Goal: Task Accomplishment & Management: Complete application form

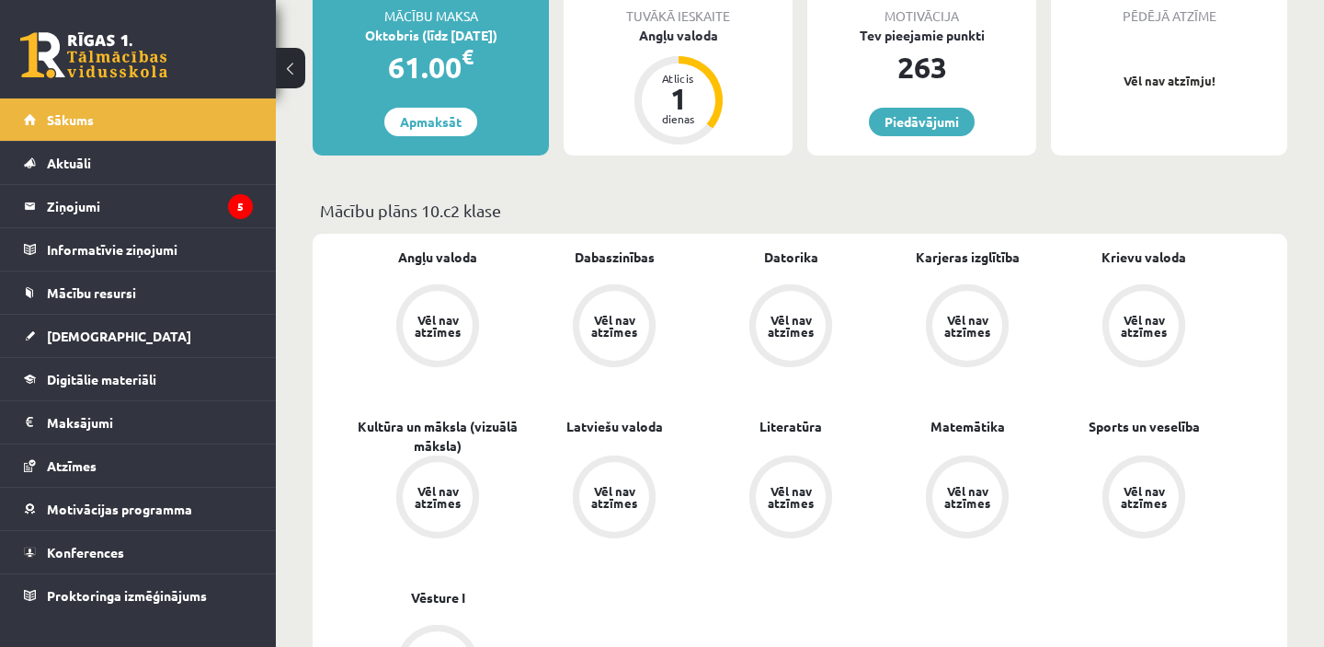
scroll to position [368, 0]
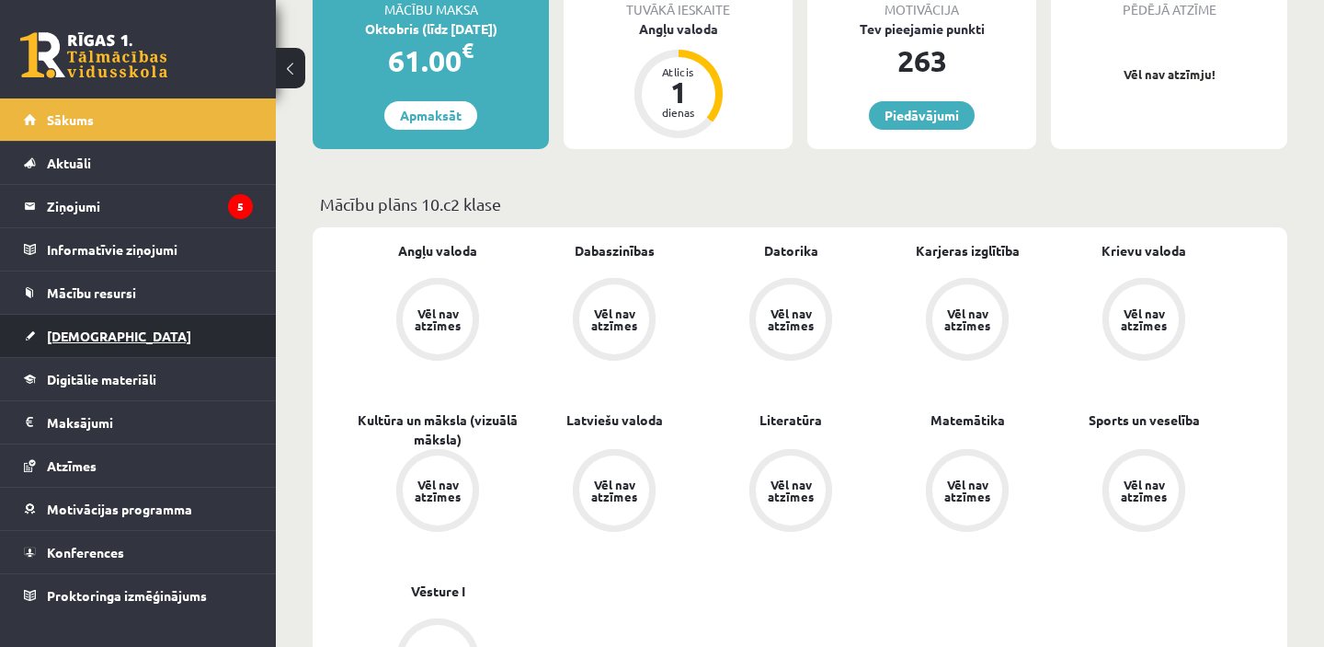
click at [144, 335] on link "[DEMOGRAPHIC_DATA]" at bounding box center [138, 336] width 229 height 42
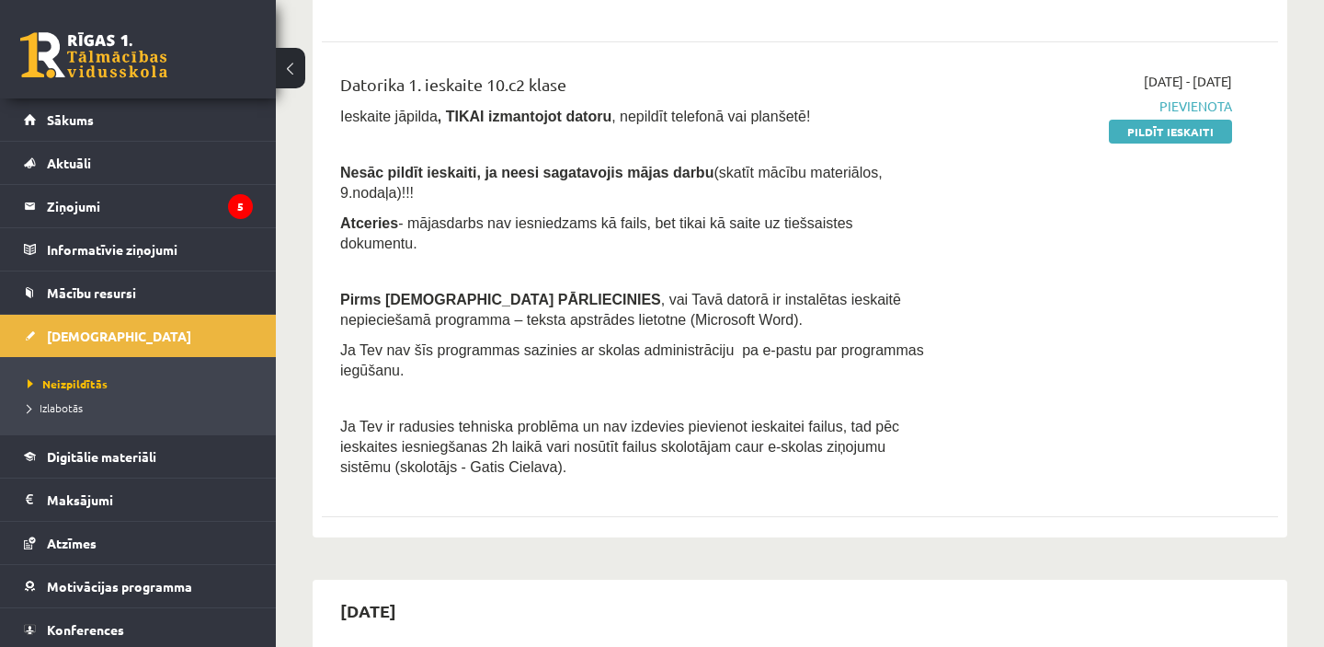
scroll to position [686, 0]
click at [1170, 134] on link "Pildīt ieskaiti" at bounding box center [1170, 130] width 123 height 24
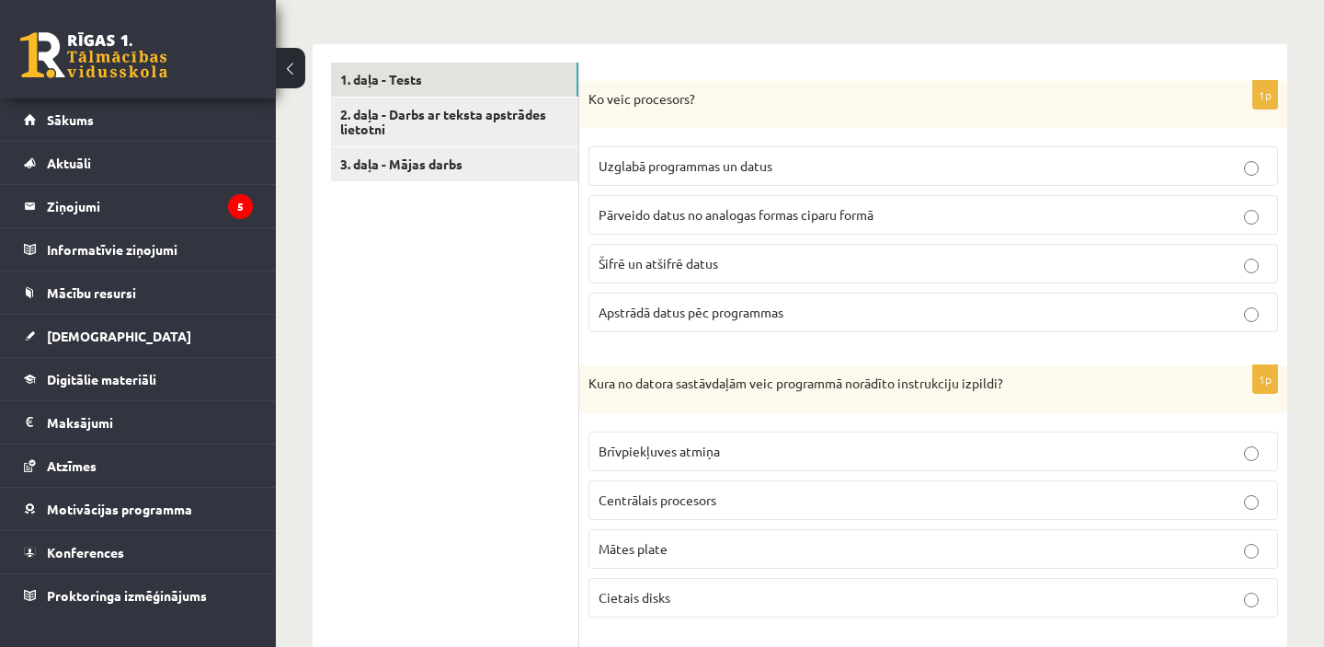
scroll to position [570, 0]
click at [665, 87] on p "Ko veic procesors?" at bounding box center [888, 96] width 598 height 18
click at [666, 87] on p "Ko veic procesors?" at bounding box center [888, 96] width 598 height 18
copy p "procesors"
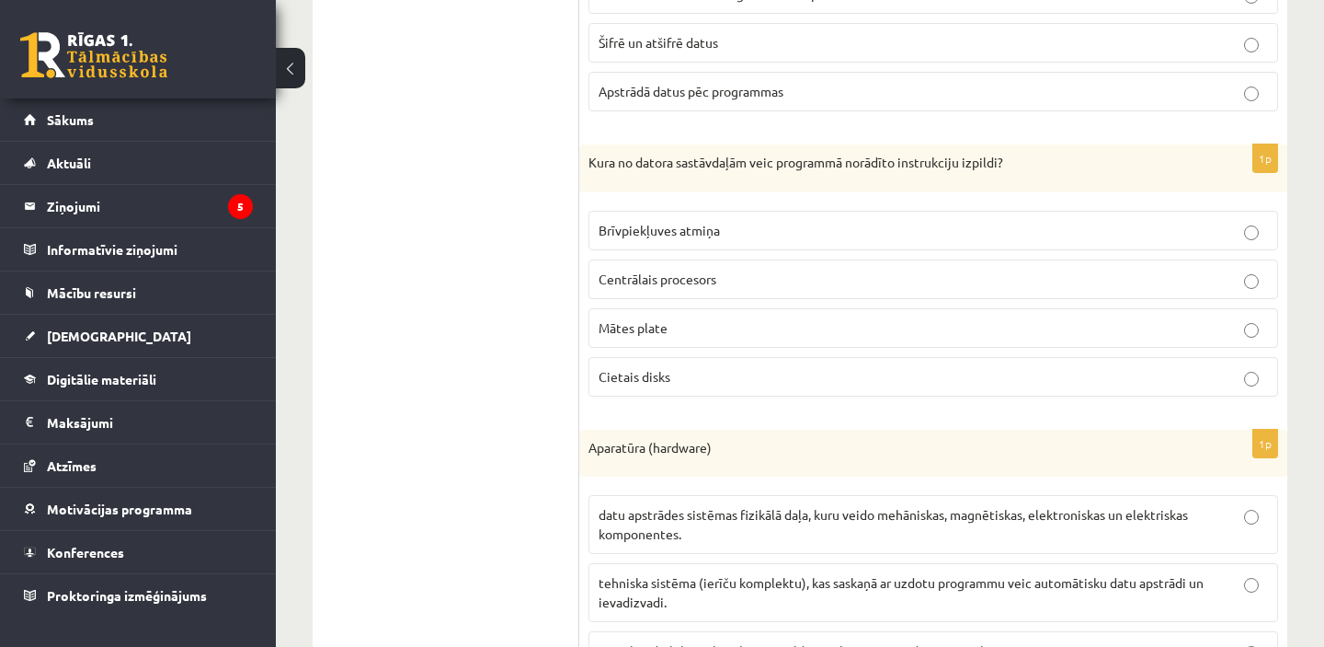
scroll to position [793, 0]
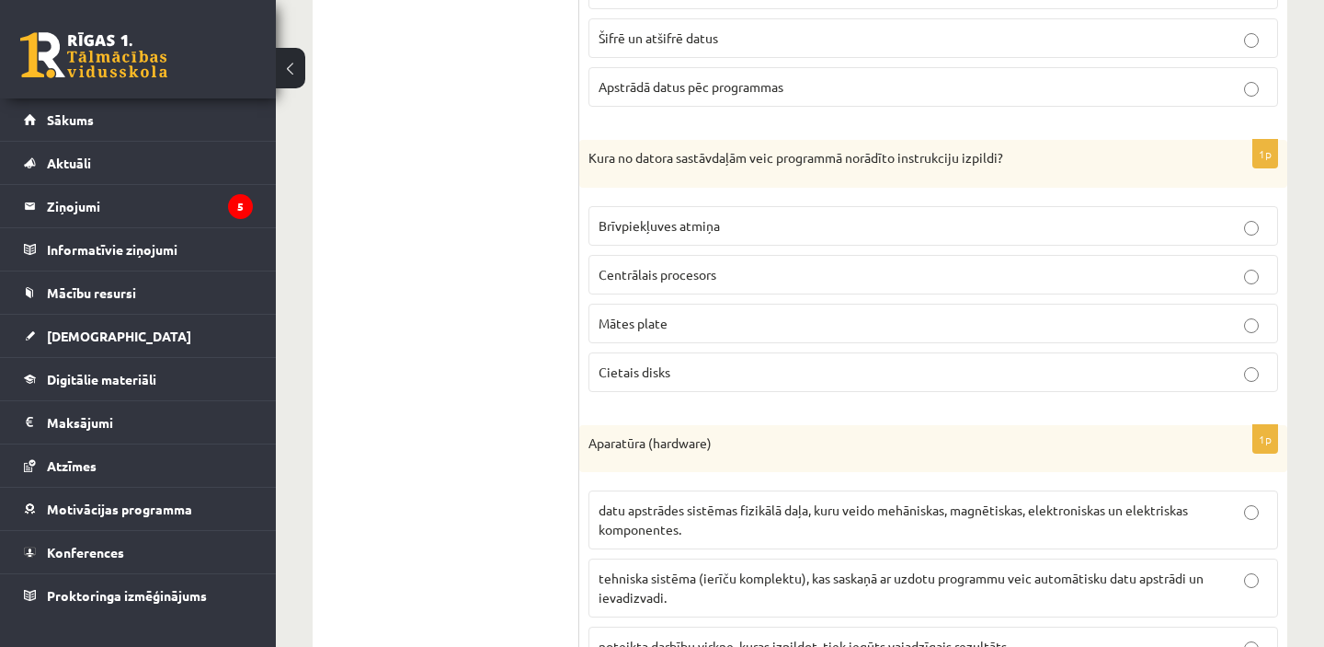
click at [934, 149] on p "Kura no datora sastāvdaļām veic programmā norādīto instrukciju izpildi?" at bounding box center [888, 158] width 598 height 18
copy p "instrukciju"
click at [752, 265] on p "Centrālais procesors" at bounding box center [934, 274] width 670 height 19
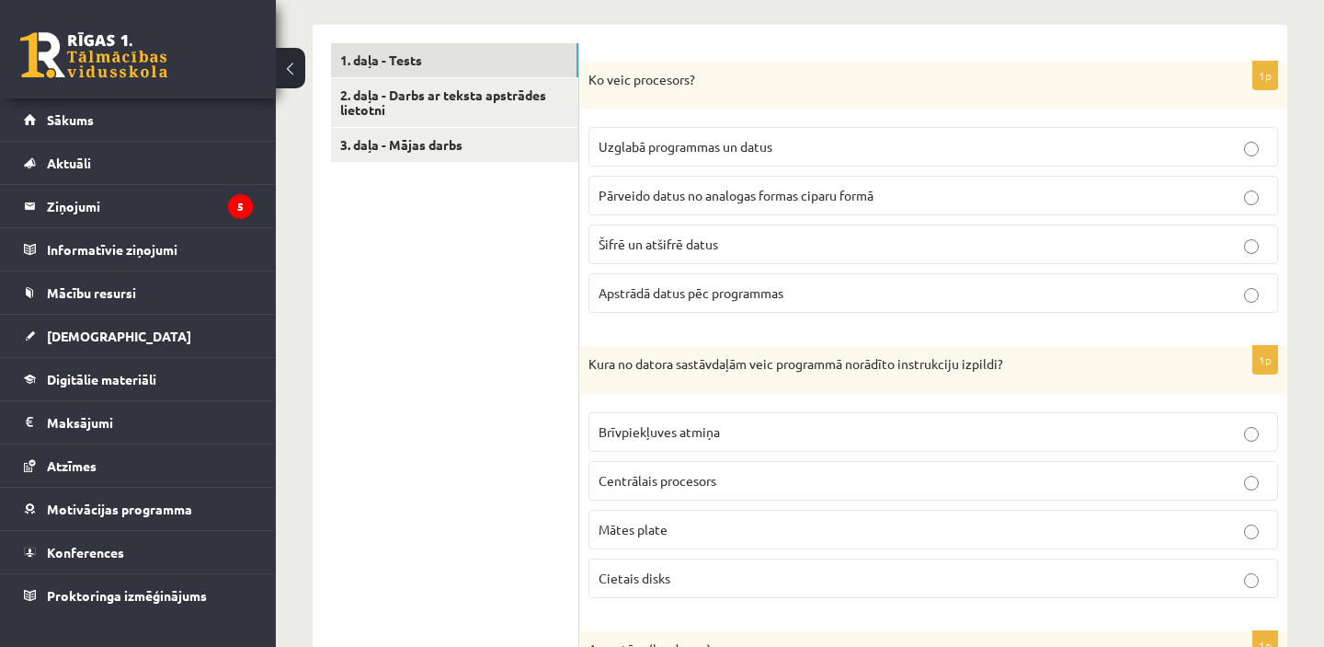
scroll to position [586, 0]
click at [1260, 284] on p "Apstrādā datus pēc programmas" at bounding box center [934, 293] width 670 height 19
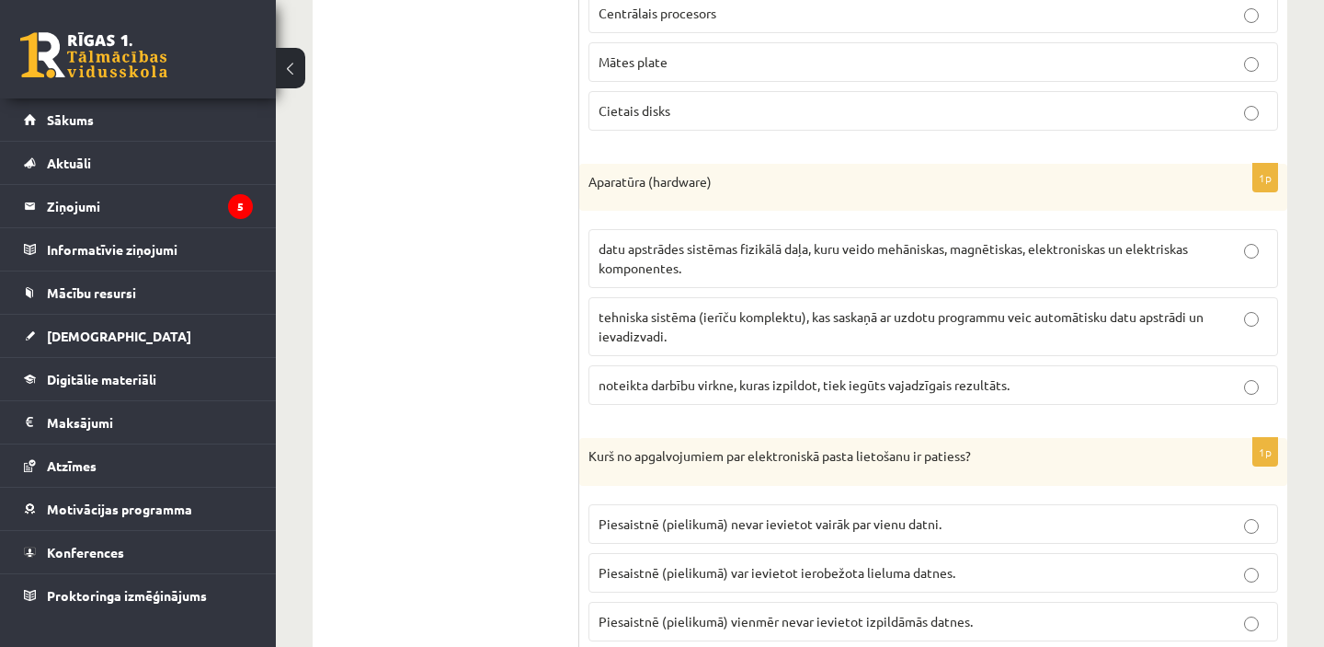
scroll to position [1060, 0]
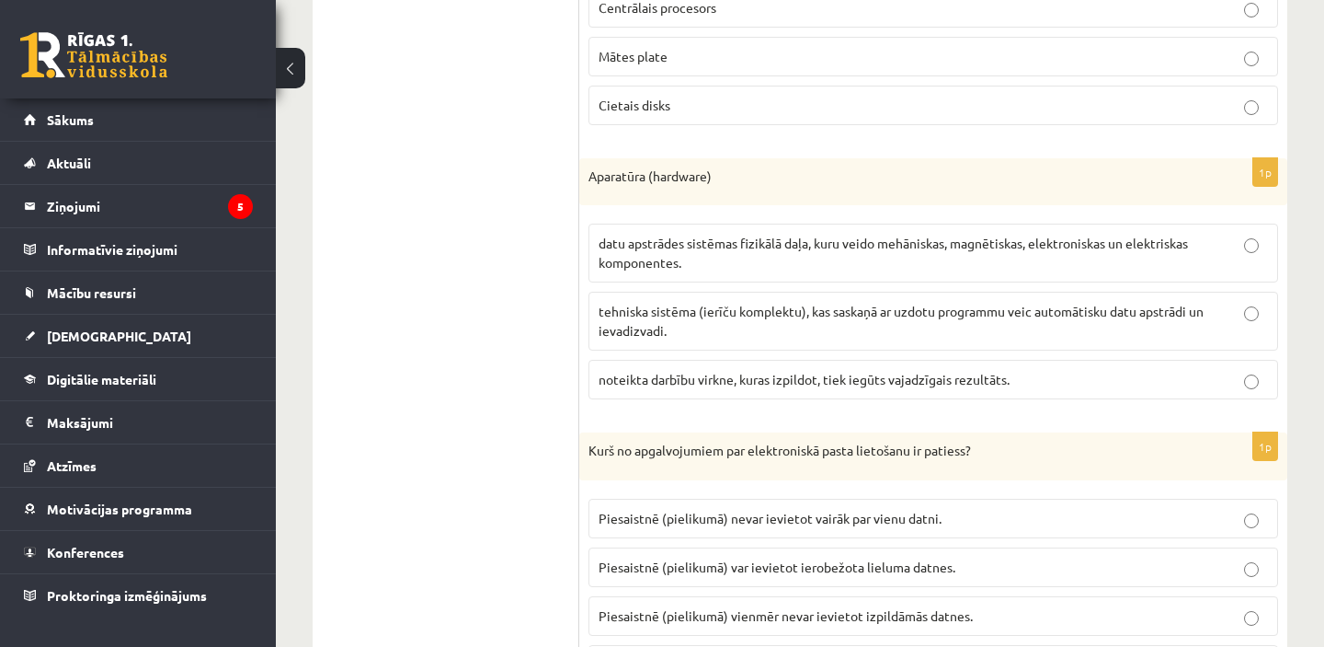
click at [682, 167] on p "Aparatūra (hardware)" at bounding box center [888, 176] width 598 height 18
copy p "hardware"
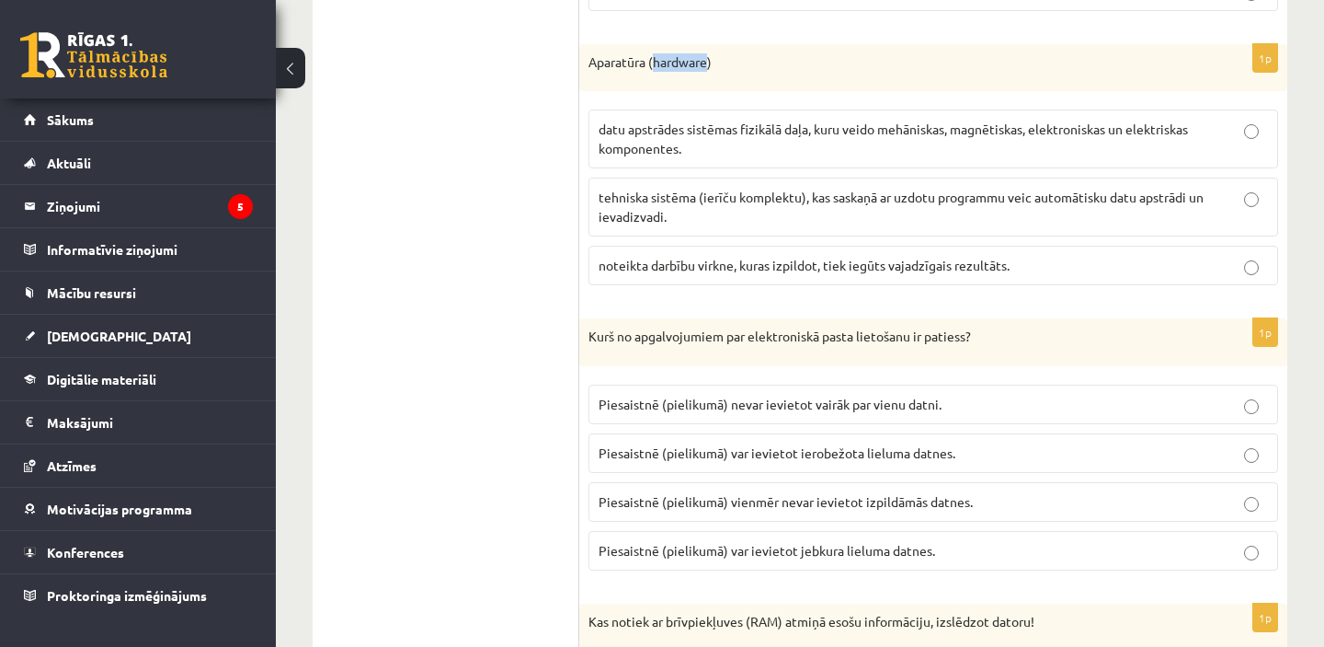
scroll to position [1160, 0]
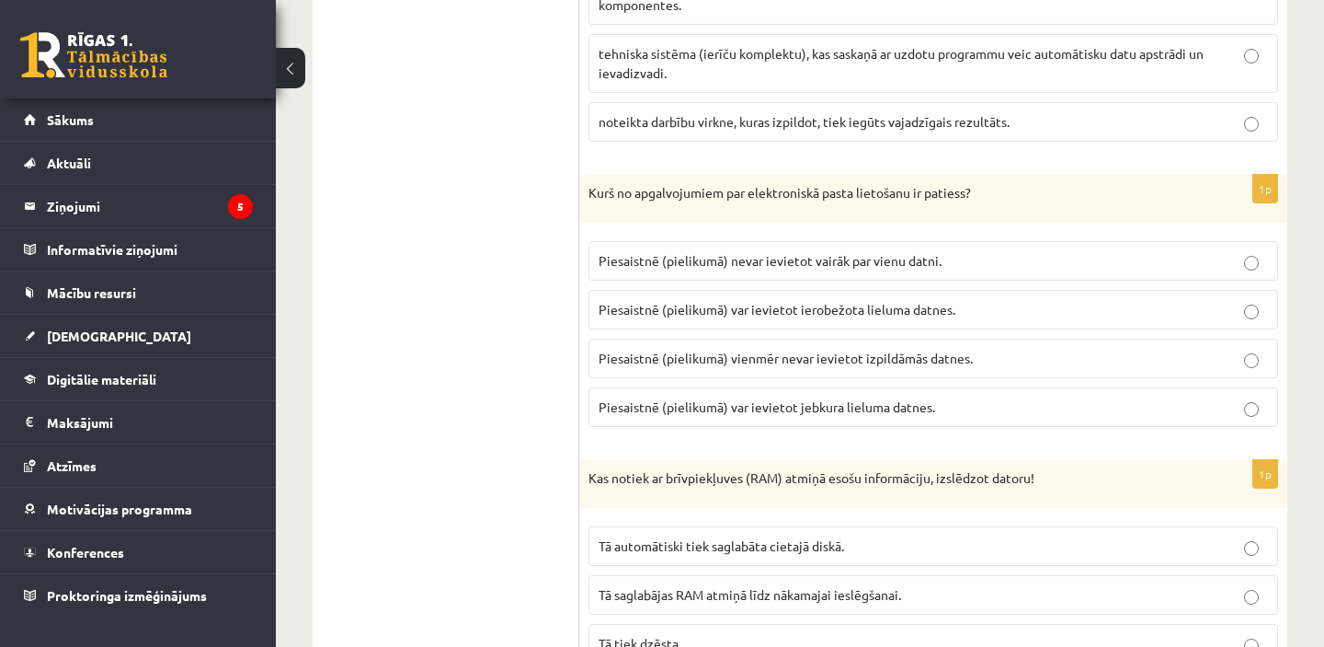
scroll to position [1313, 0]
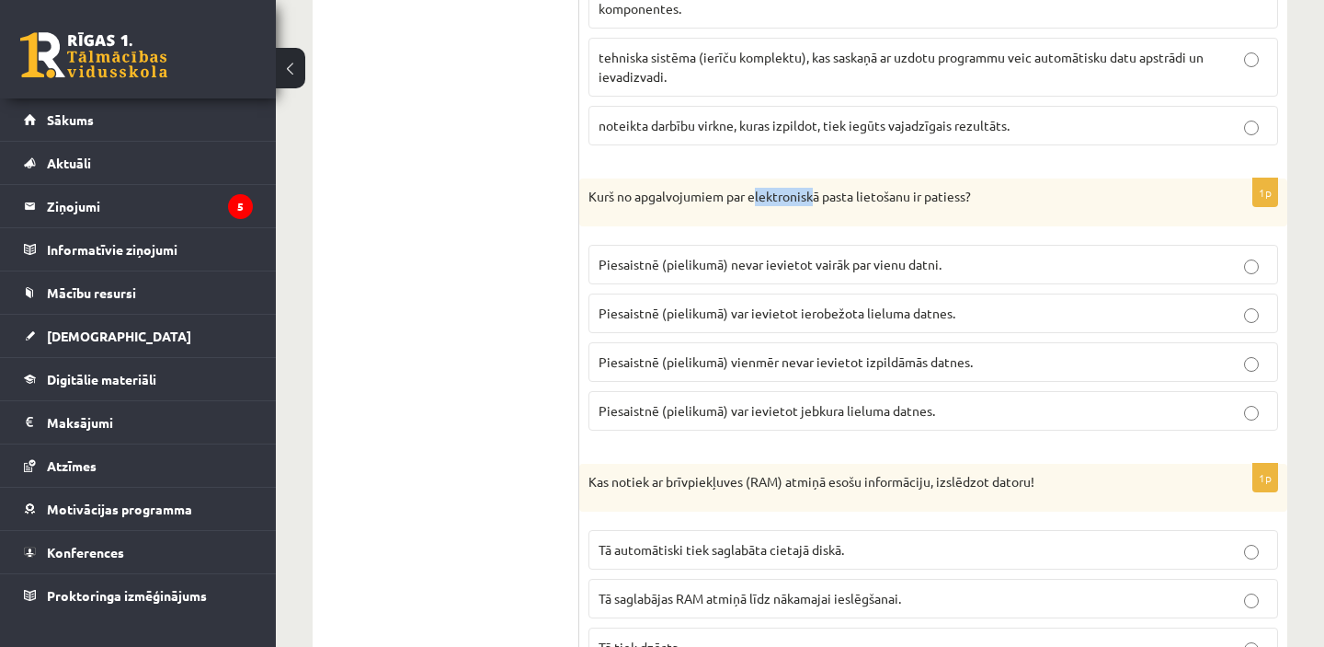
drag, startPoint x: 754, startPoint y: 178, endPoint x: 813, endPoint y: 178, distance: 58.9
click at [814, 188] on p "Kurš no apgalvojumiem par elektroniskā pasta lietošanu ir patiess?" at bounding box center [888, 197] width 598 height 18
drag, startPoint x: 856, startPoint y: 180, endPoint x: 750, endPoint y: 178, distance: 106.7
click at [750, 188] on p "Kurš no apgalvojumiem par elektroniskā pasta lietošanu ir patiess?" at bounding box center [888, 197] width 598 height 18
copy p "elektroniskā pasta"
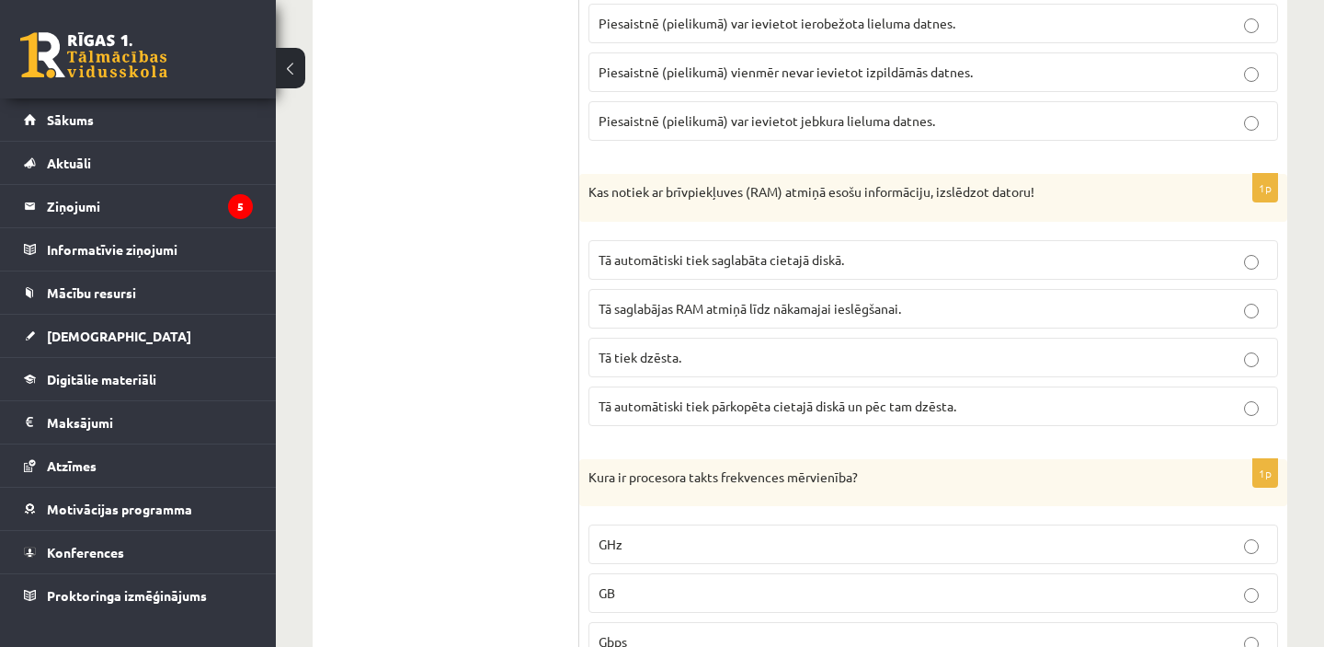
scroll to position [1628, 0]
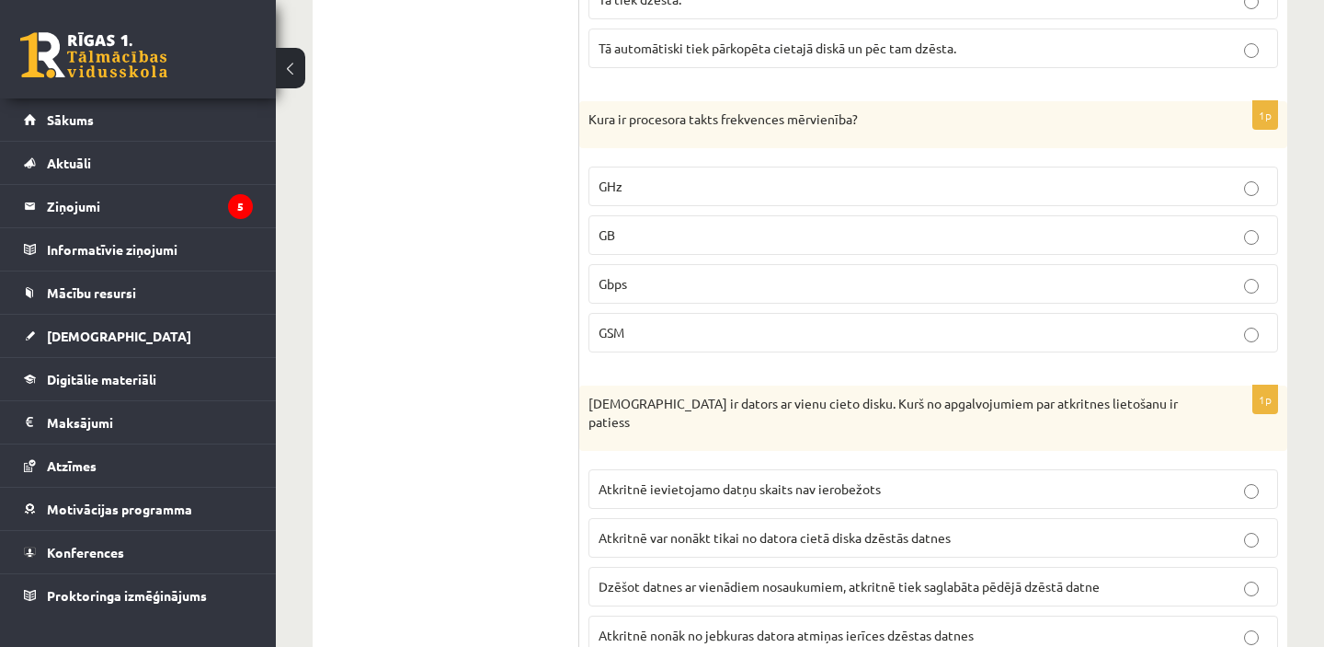
scroll to position [1973, 0]
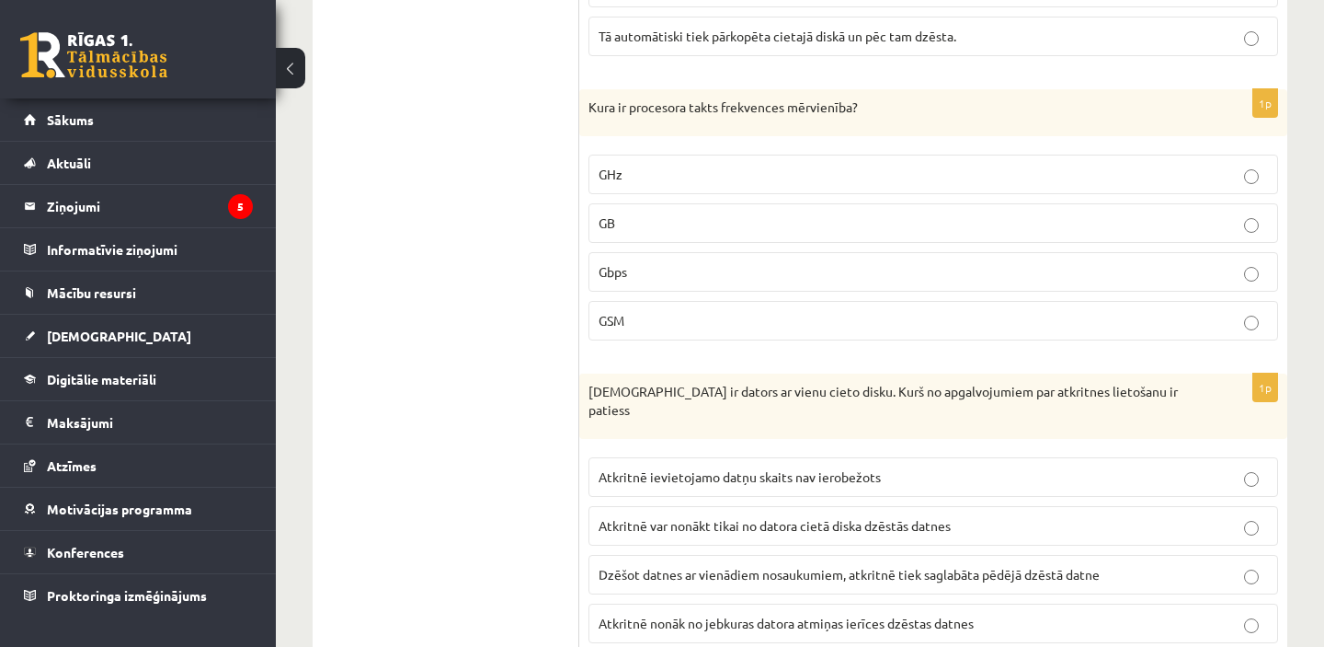
click at [673, 98] on p "Kura ir procesora takts frekvences mērvienība?" at bounding box center [888, 107] width 598 height 18
copy p "procesora"
click at [768, 98] on p "Kura ir procesora takts frekvences mērvienība?" at bounding box center [888, 107] width 598 height 18
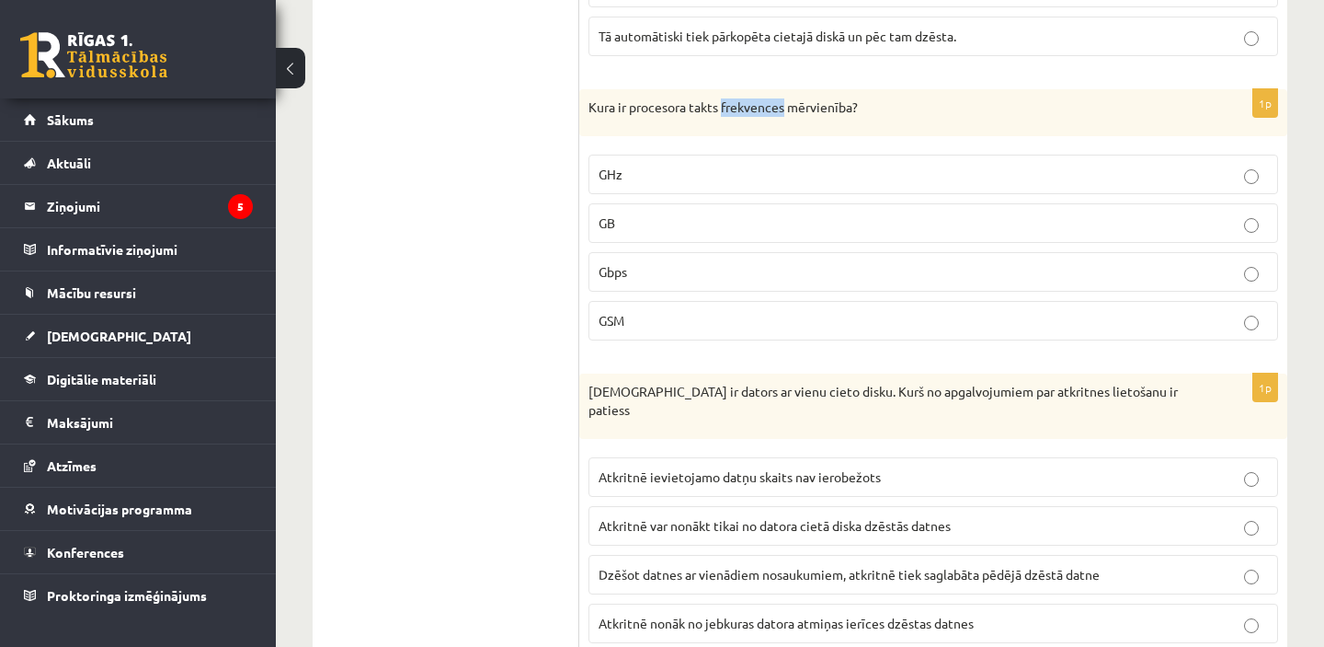
copy p "frekvences"
click at [710, 98] on p "Kura ir procesora takts frekvences mērvienība?" at bounding box center [888, 107] width 598 height 18
copy p "takts"
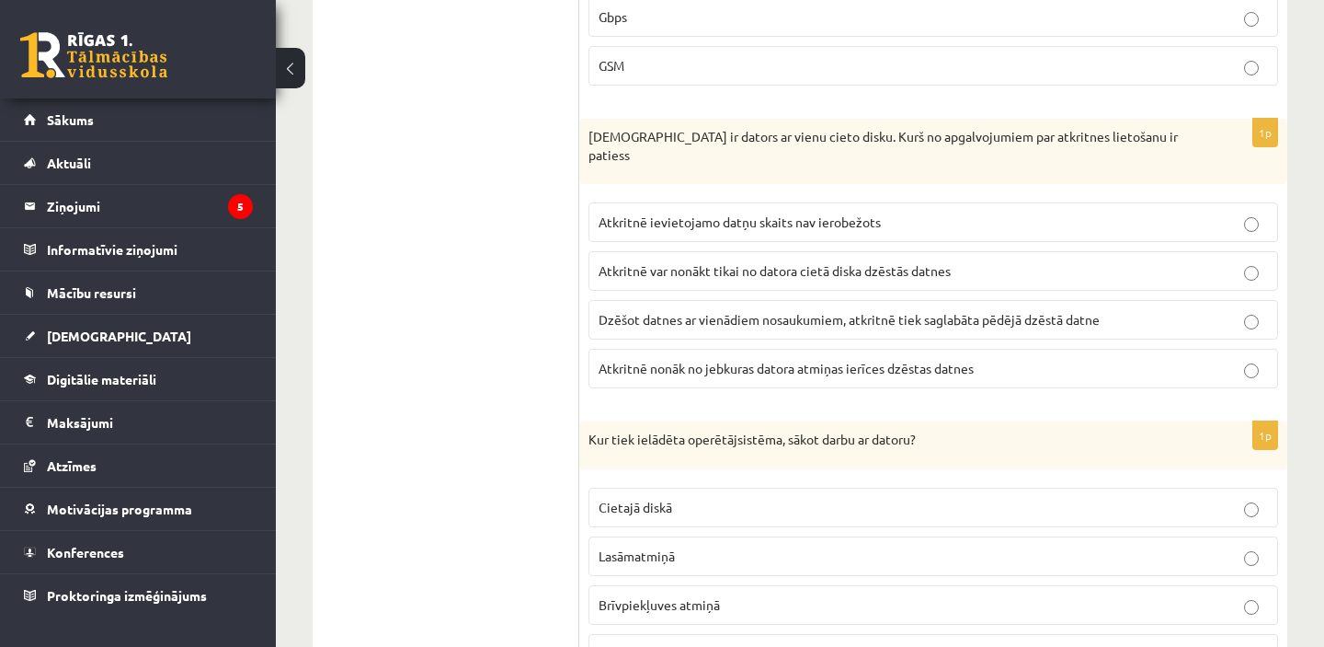
scroll to position [2226, 0]
click at [989, 130] on p "Jānim ir dators ar vienu cieto disku. Kurš no apgalvojumiem par atkritnes lieto…" at bounding box center [888, 148] width 598 height 36
copy p "atkritnes"
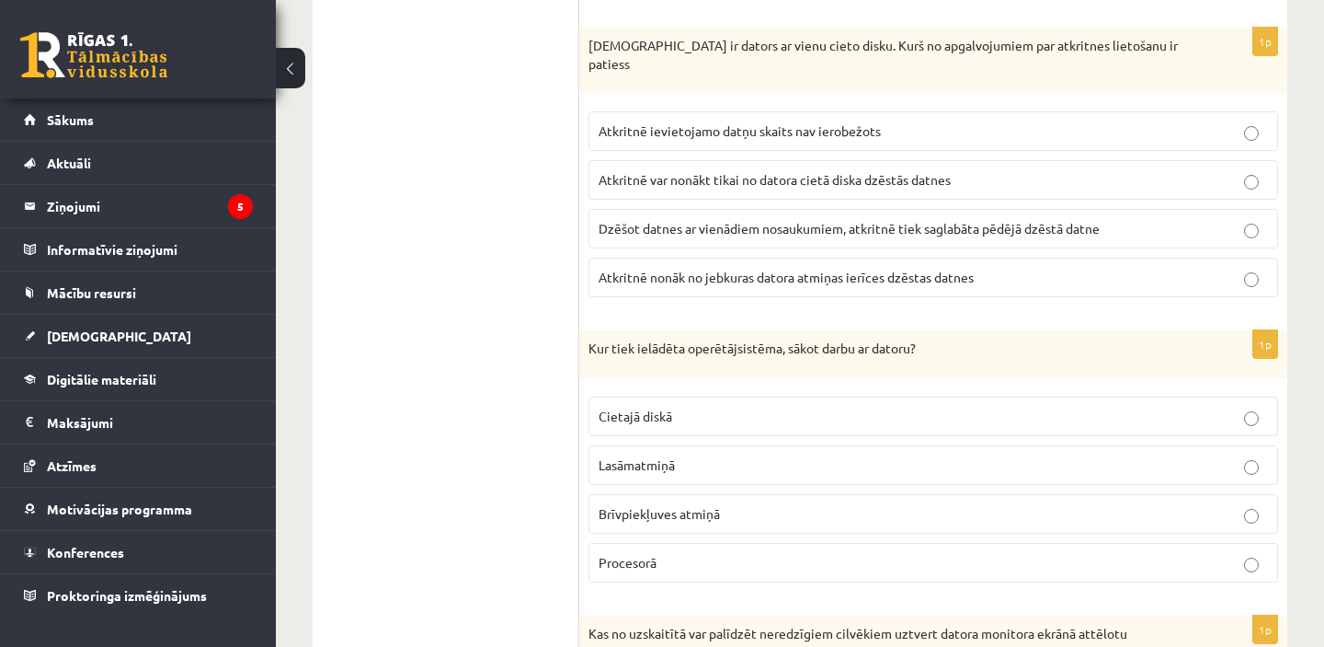
scroll to position [2323, 0]
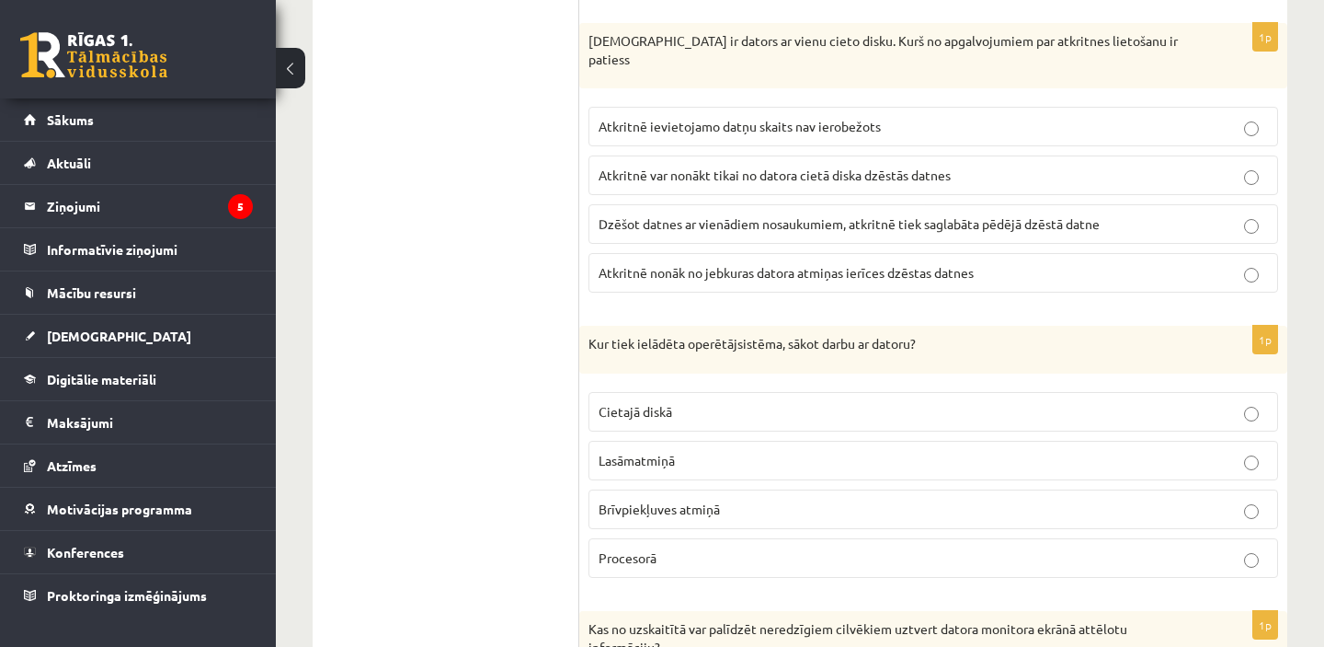
click at [753, 335] on p "Kur tiek ielādēta operētājsistēma, sākot darbu ar datoru?" at bounding box center [888, 344] width 598 height 18
click at [754, 335] on p "Kur tiek ielādēta operētājsistēma, sākot darbu ar datoru?" at bounding box center [888, 344] width 598 height 18
copy p "operētājsistēma"
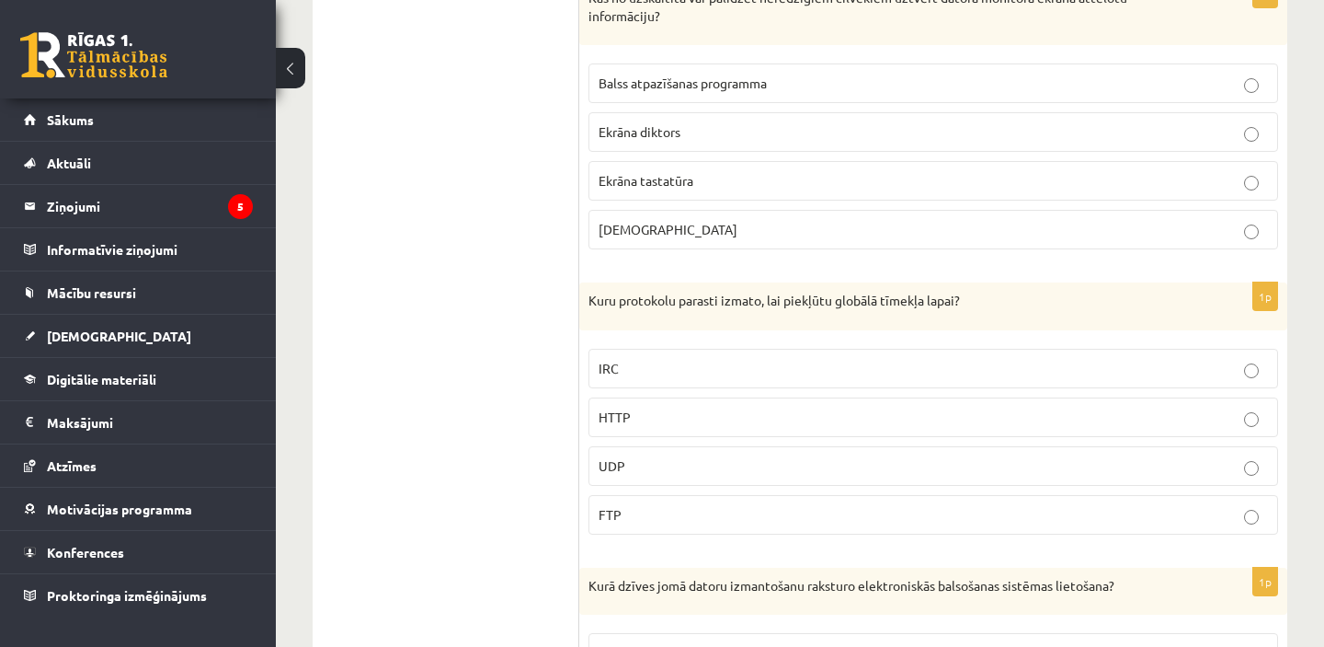
scroll to position [2968, 0]
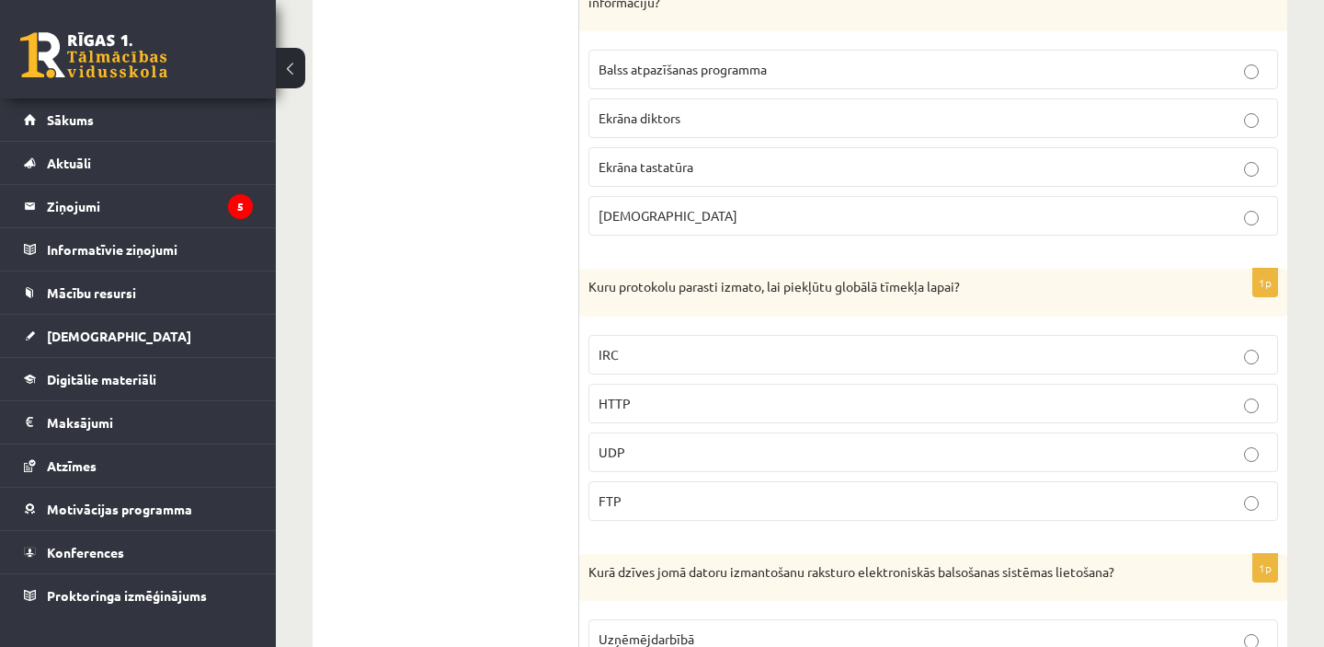
click at [856, 278] on p "Kuru protokolu parasti izmato, lai piekļūtu globālā tīmekļa lapai?" at bounding box center [888, 287] width 598 height 18
click at [857, 278] on p "Kuru protokolu parasti izmato, lai piekļūtu globālā tīmekļa lapai?" at bounding box center [888, 287] width 598 height 18
copy p "globālā"
click at [646, 278] on p "Kuru protokolu parasti izmato, lai piekļūtu globālā tīmekļa lapai?" at bounding box center [888, 287] width 598 height 18
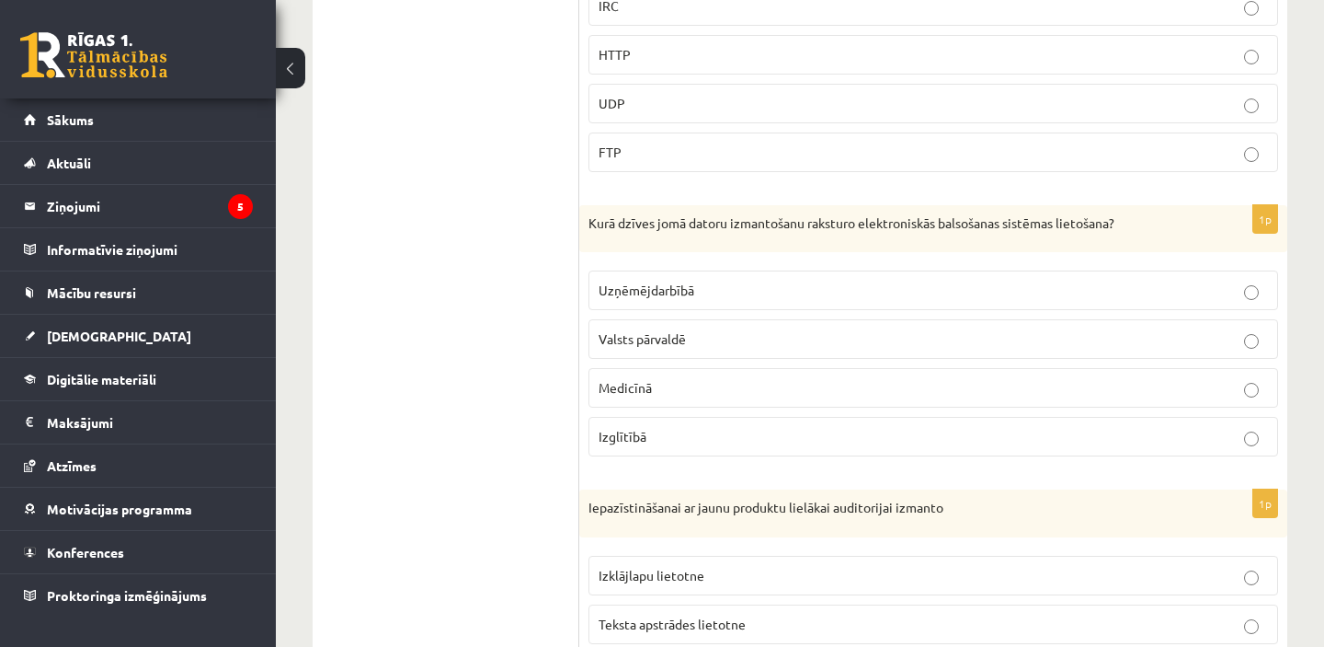
scroll to position [3322, 0]
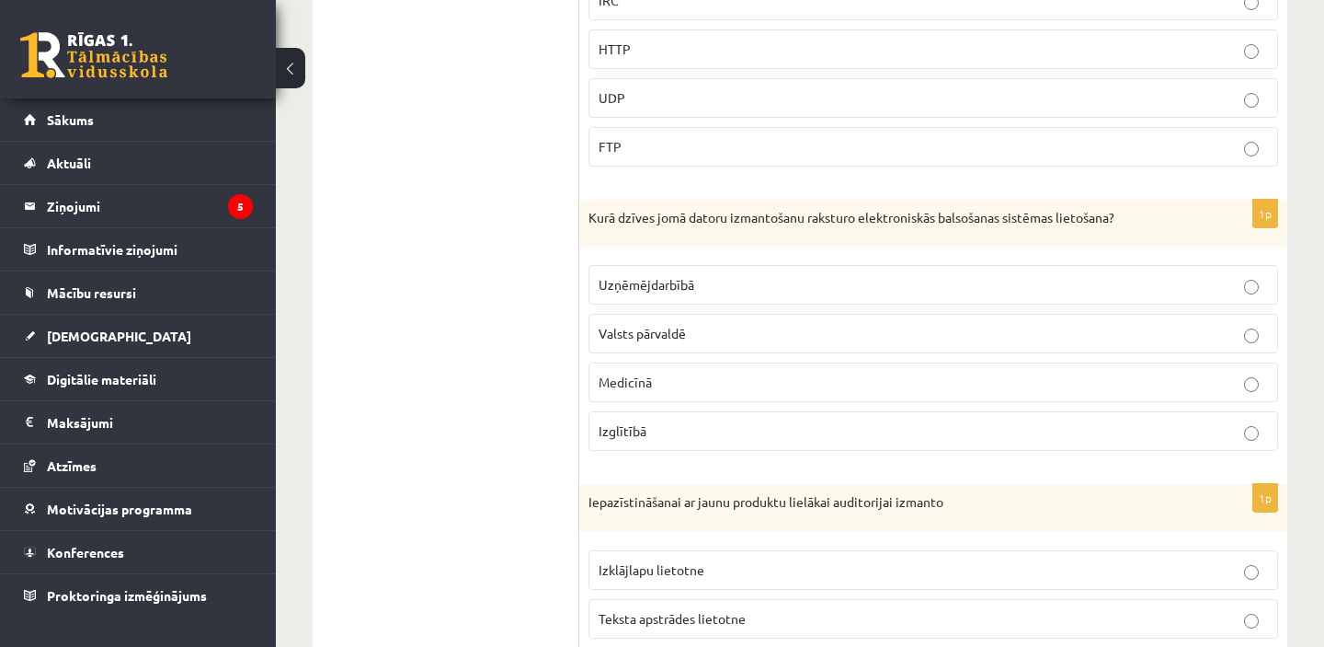
click at [968, 209] on p "Kurā dzīves jomā datoru izmantošanu raksturo elektroniskās balsošanas sistēmas …" at bounding box center [888, 218] width 598 height 18
click at [1239, 314] on label "Valsts pārvaldē" at bounding box center [934, 334] width 690 height 40
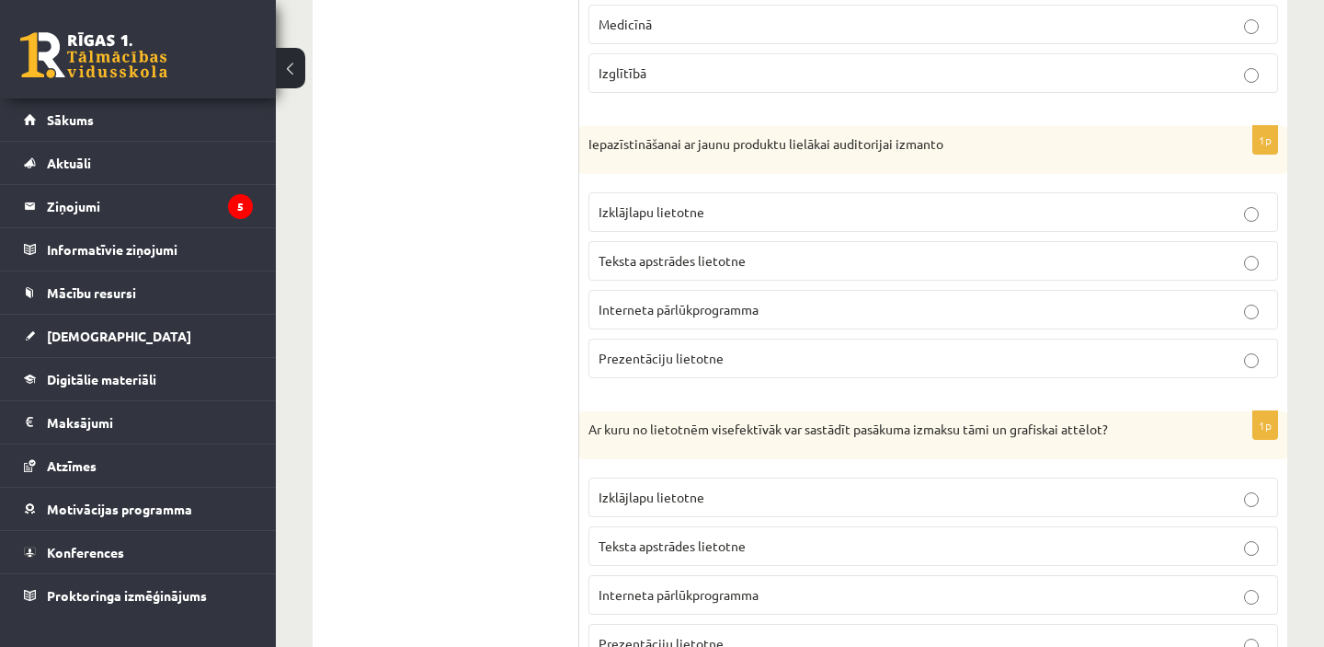
scroll to position [3683, 0]
click at [860, 132] on p "Iepazīstināšanai ar jaunu produktu lielākai auditorijai izmanto" at bounding box center [888, 141] width 598 height 18
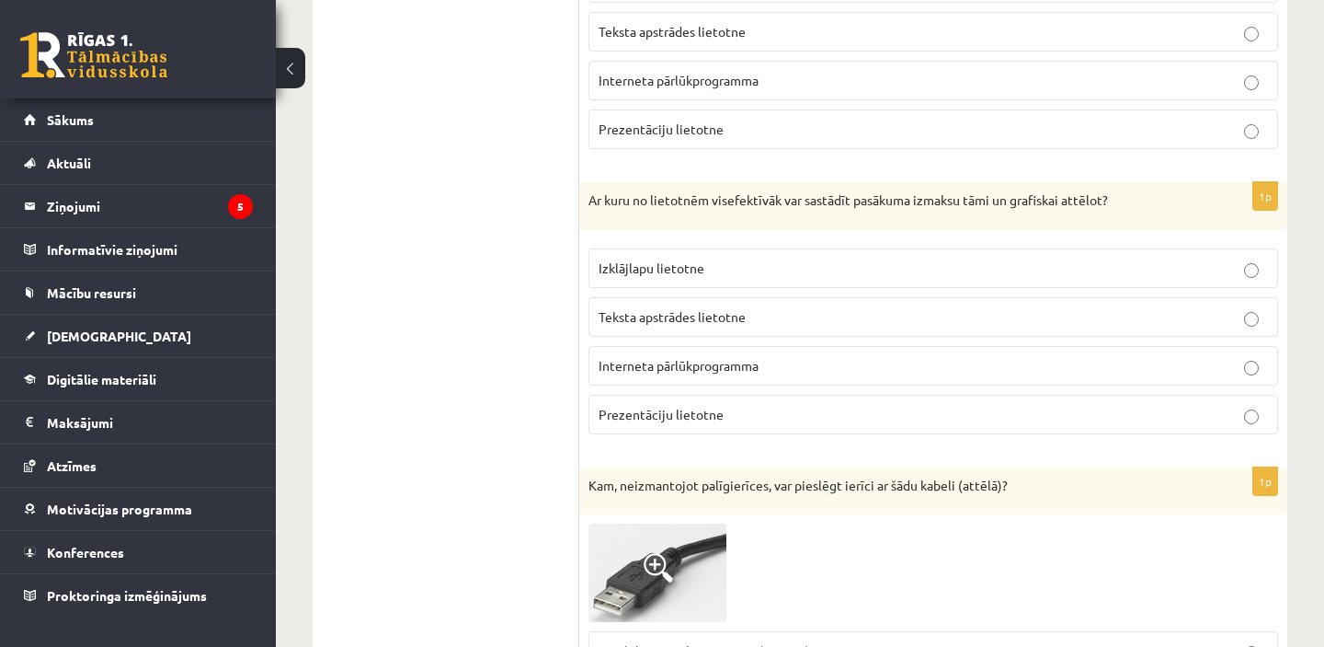
scroll to position [3910, 0]
click at [1041, 190] on p "Ar kuru no lietotnēm visefektīvāk var sastādīt pasākuma izmaksu tāmi un grafisk…" at bounding box center [888, 199] width 598 height 18
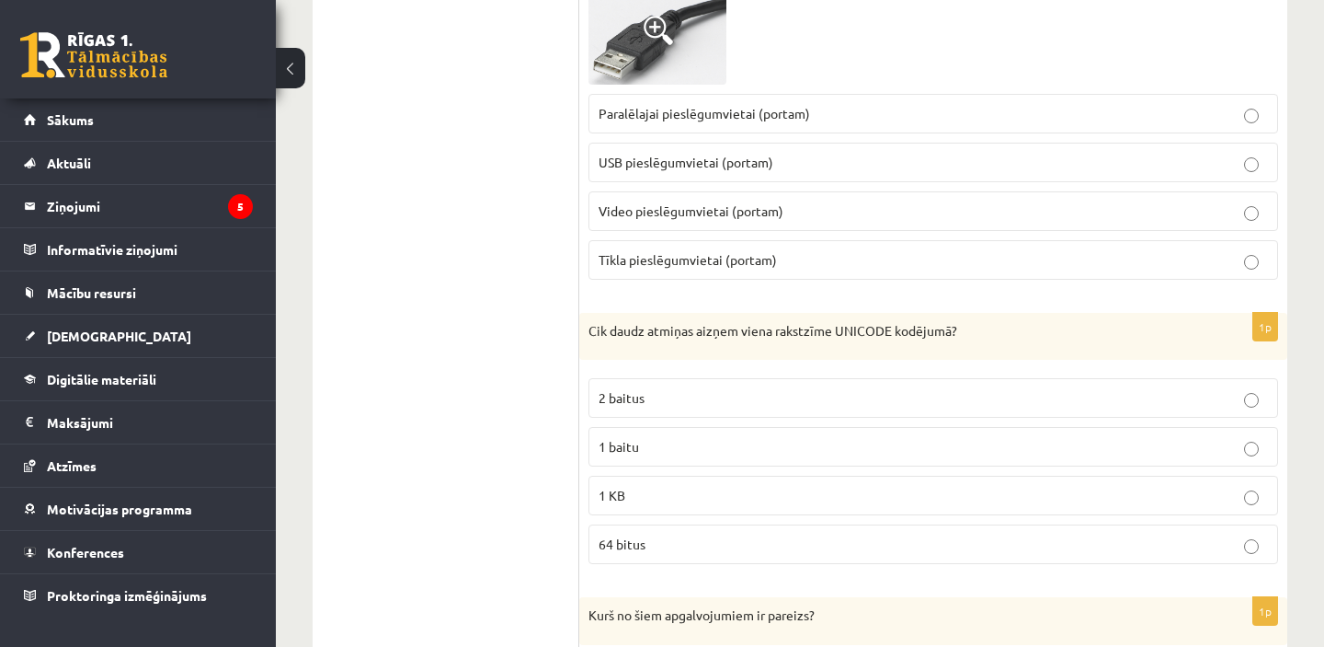
scroll to position [4473, 0]
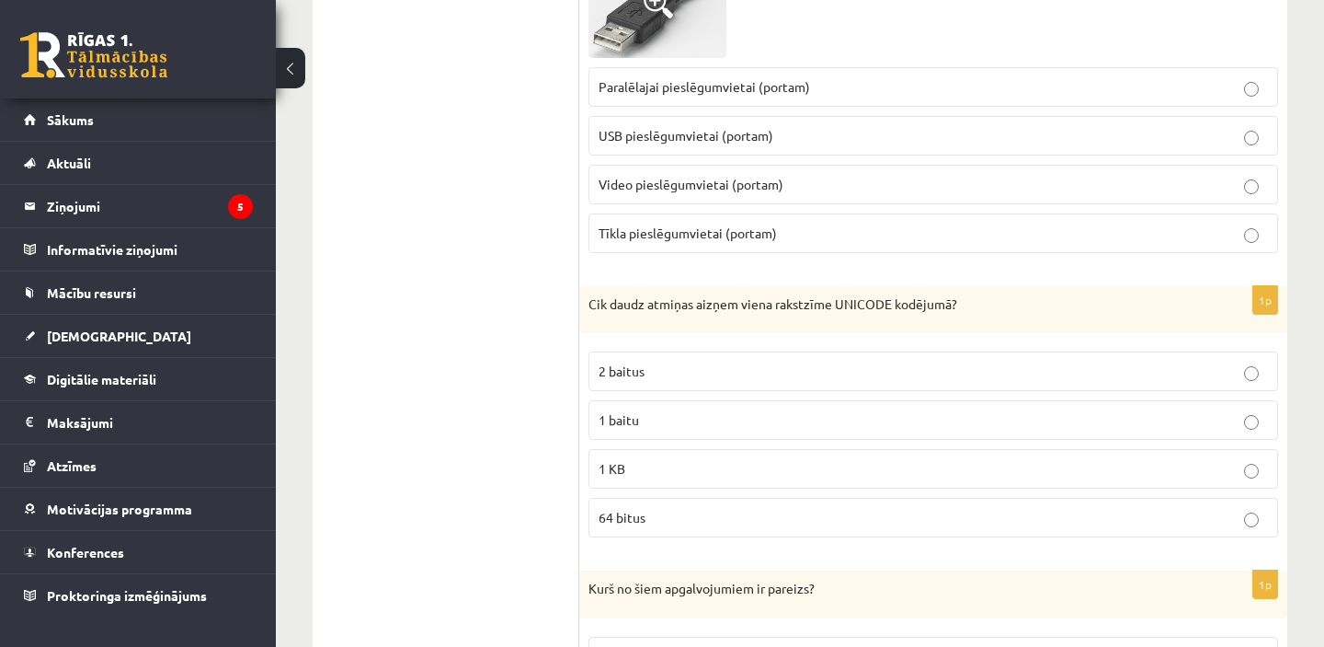
click at [859, 295] on p "Cik daudz atmiņas aizņem viena rakstzīme UNICODE kodējumā?" at bounding box center [888, 304] width 598 height 18
click at [861, 295] on p "Cik daudz atmiņas aizņem viena rakstzīme UNICODE kodējumā?" at bounding box center [888, 304] width 598 height 18
click at [862, 295] on p "Cik daudz atmiņas aizņem viena rakstzīme UNICODE kodējumā?" at bounding box center [888, 304] width 598 height 18
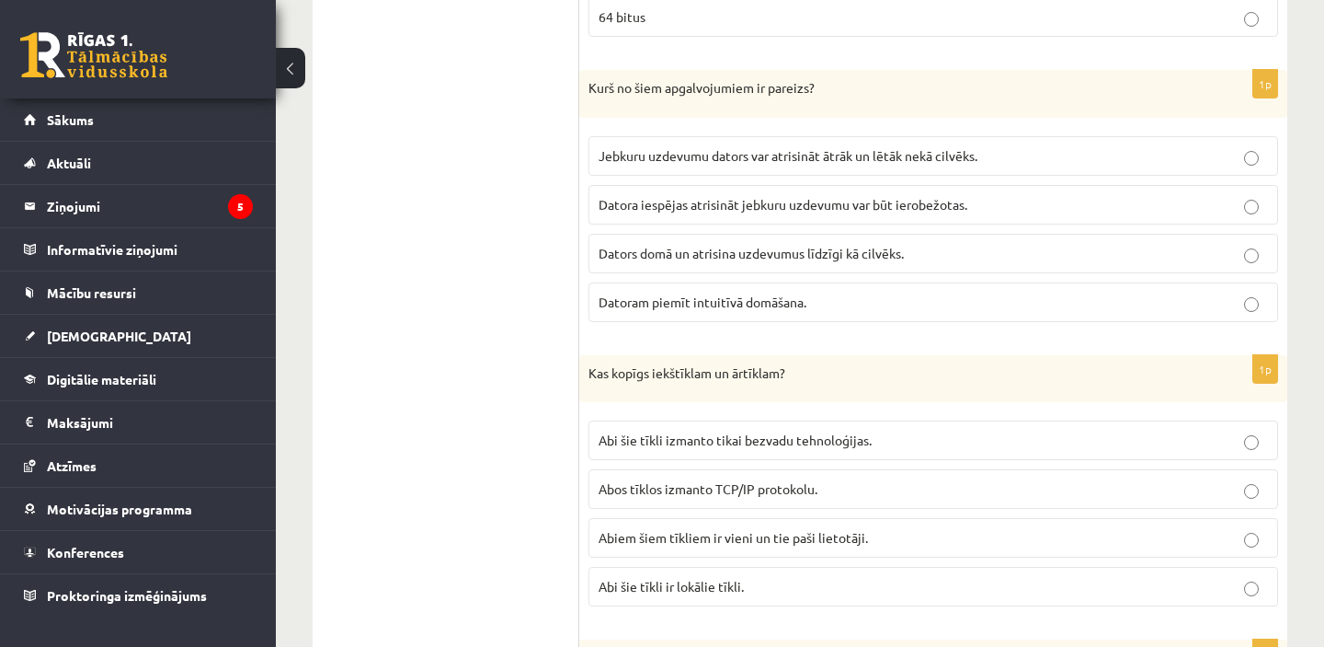
scroll to position [4975, 0]
click at [680, 362] on p "Kas kopīgs iekštīklam un ārtīklam?" at bounding box center [888, 371] width 598 height 18
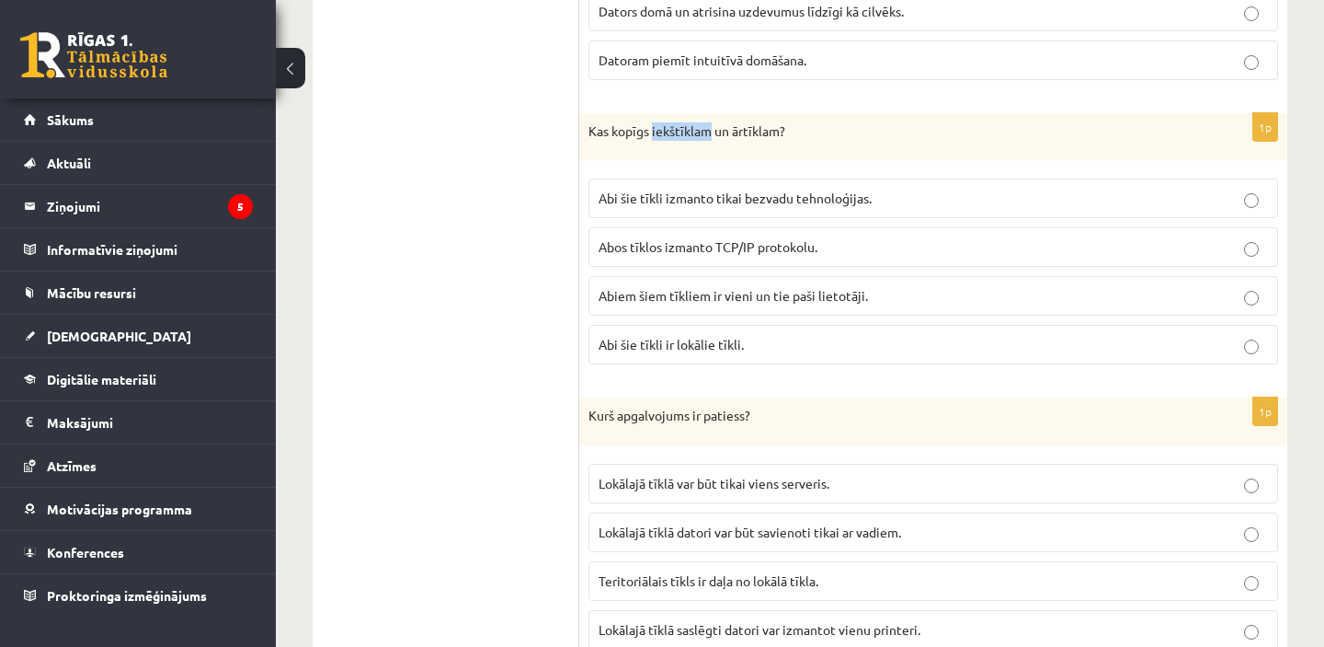
scroll to position [5250, 0]
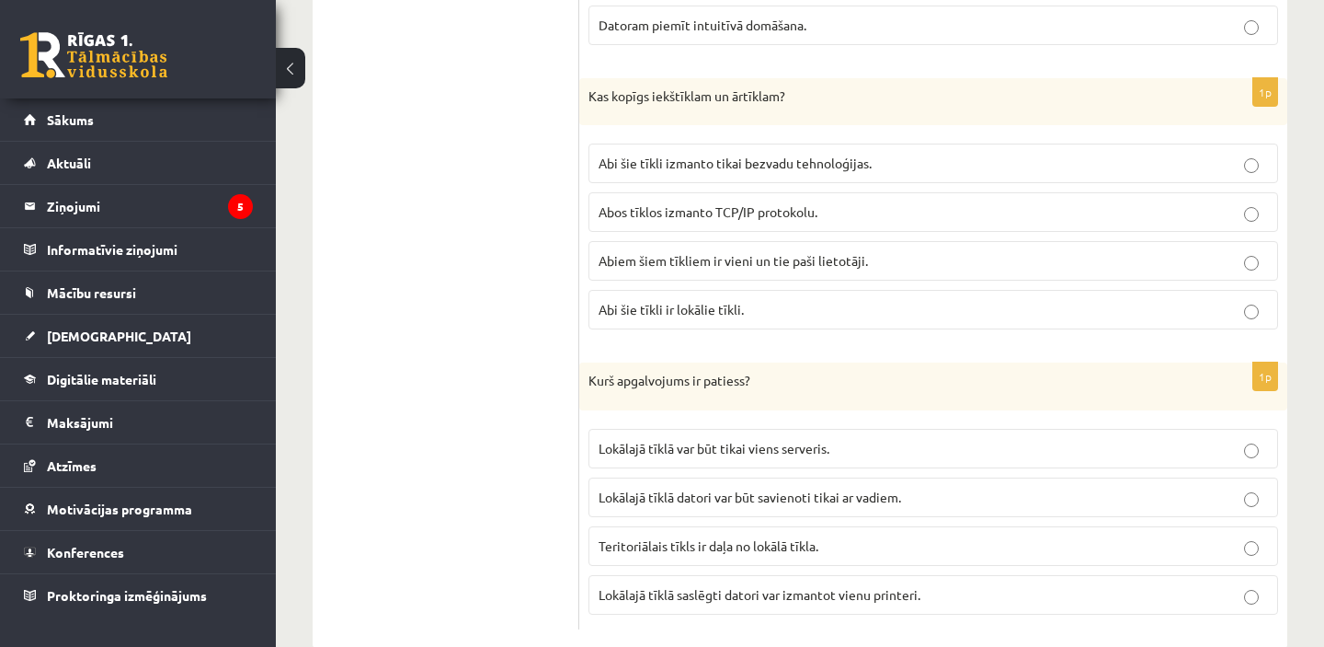
click at [845, 202] on p "Abos tīklos izmanto TCP/IP protokolu." at bounding box center [934, 211] width 670 height 19
click at [626, 588] on span "Lokālajā tīklā saslēgti datori var izmantot vienu printeri." at bounding box center [760, 596] width 322 height 17
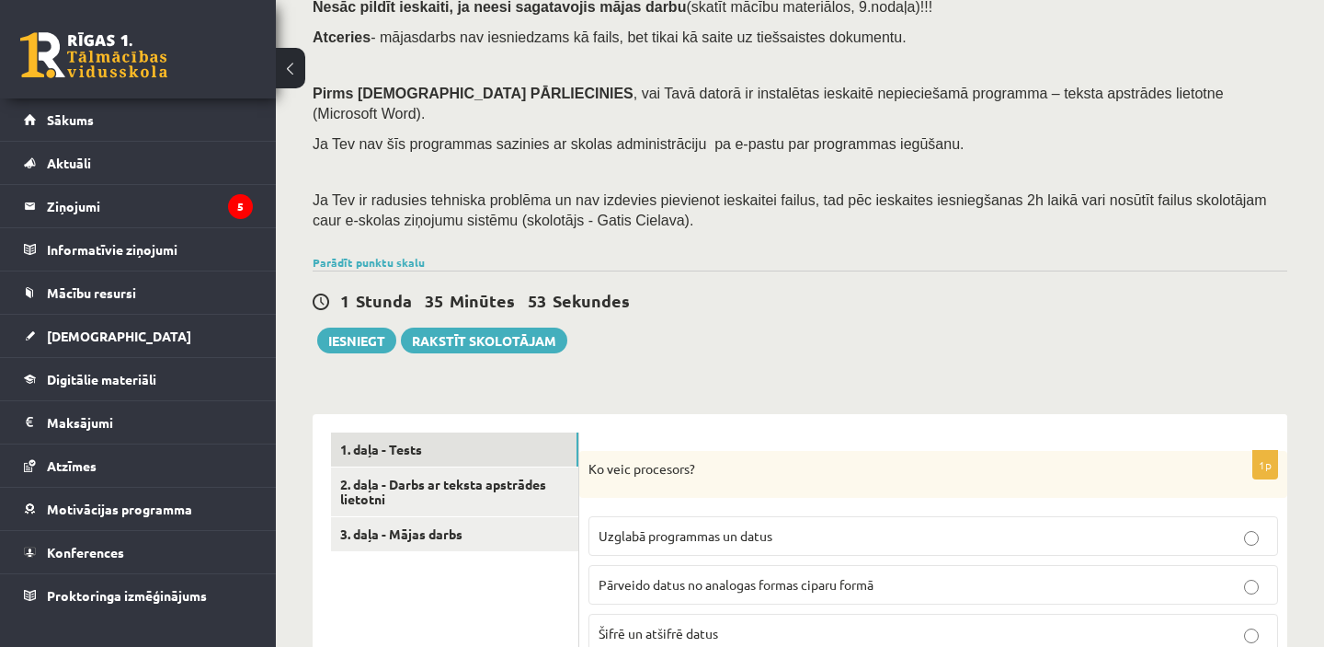
scroll to position [200, 0]
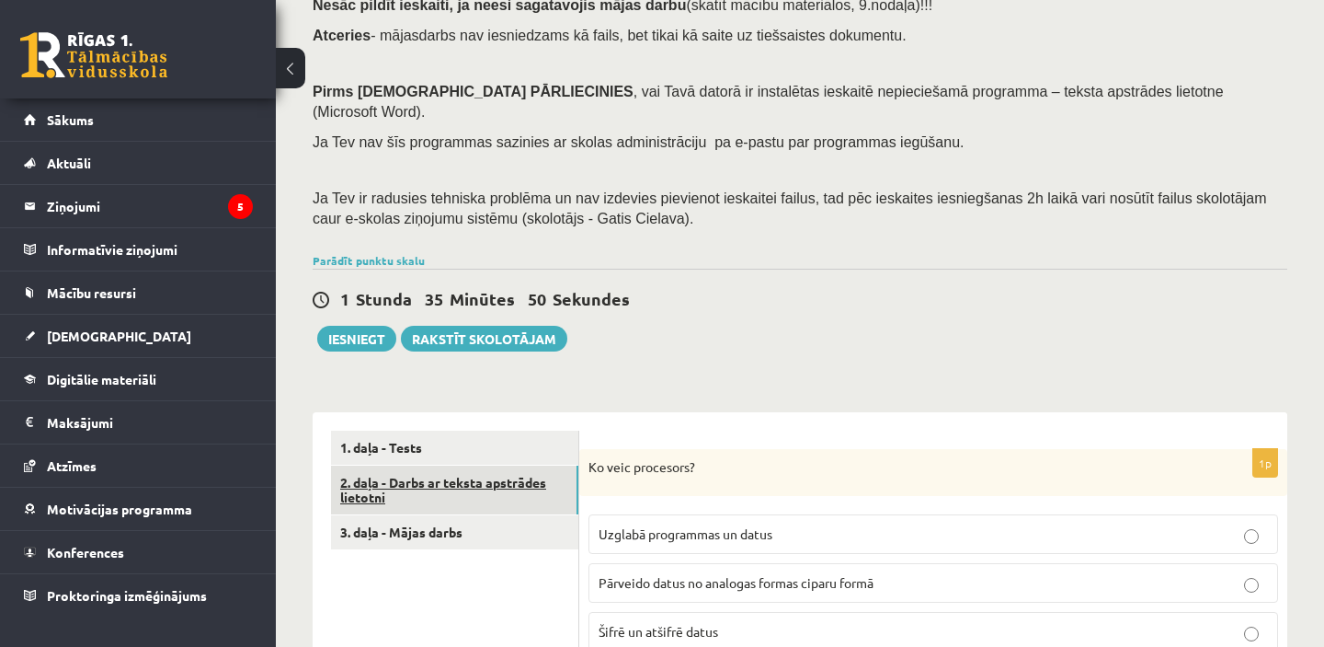
click at [503, 470] on link "2. daļa - Darbs ar teksta apstrādes lietotni" at bounding box center [454, 490] width 247 height 50
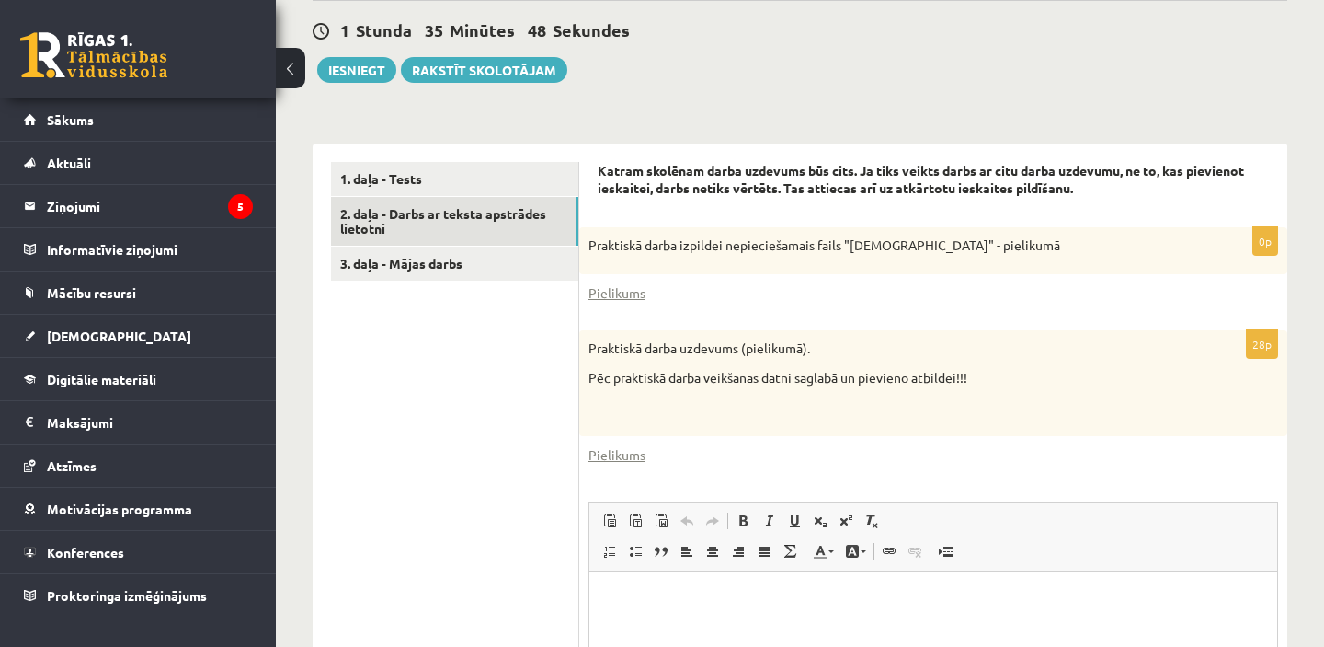
scroll to position [471, 0]
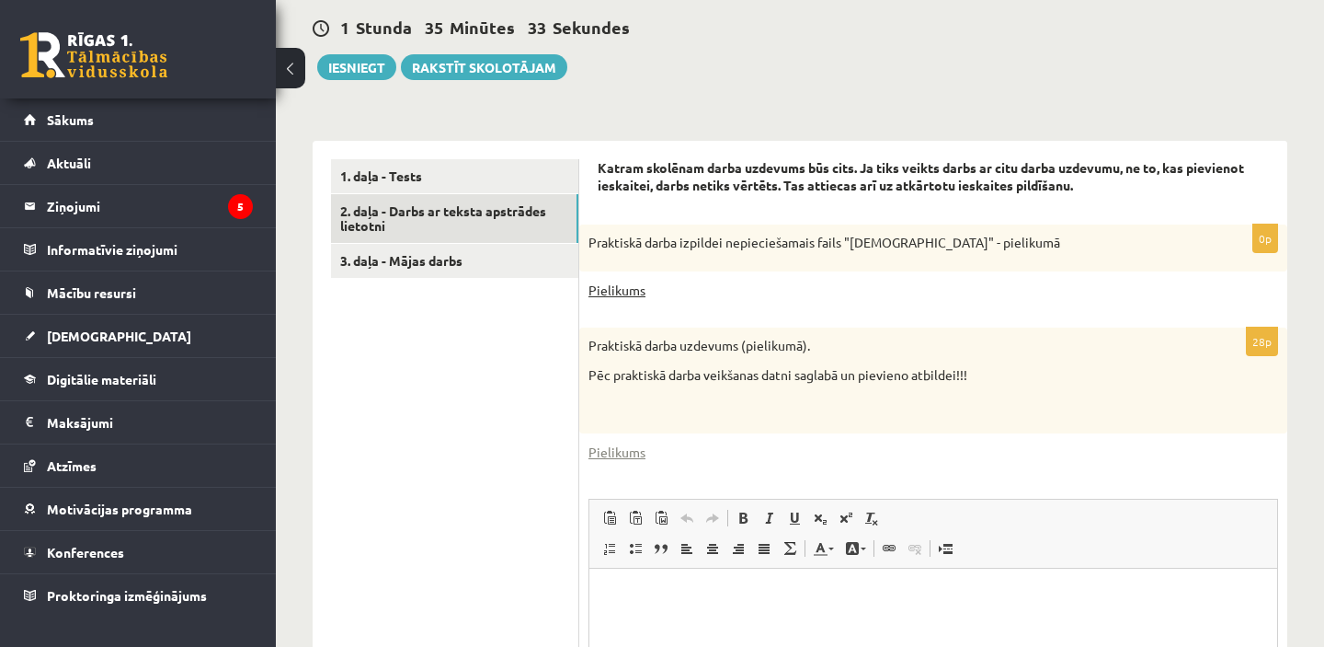
click at [612, 281] on link "Pielikums" at bounding box center [617, 290] width 57 height 19
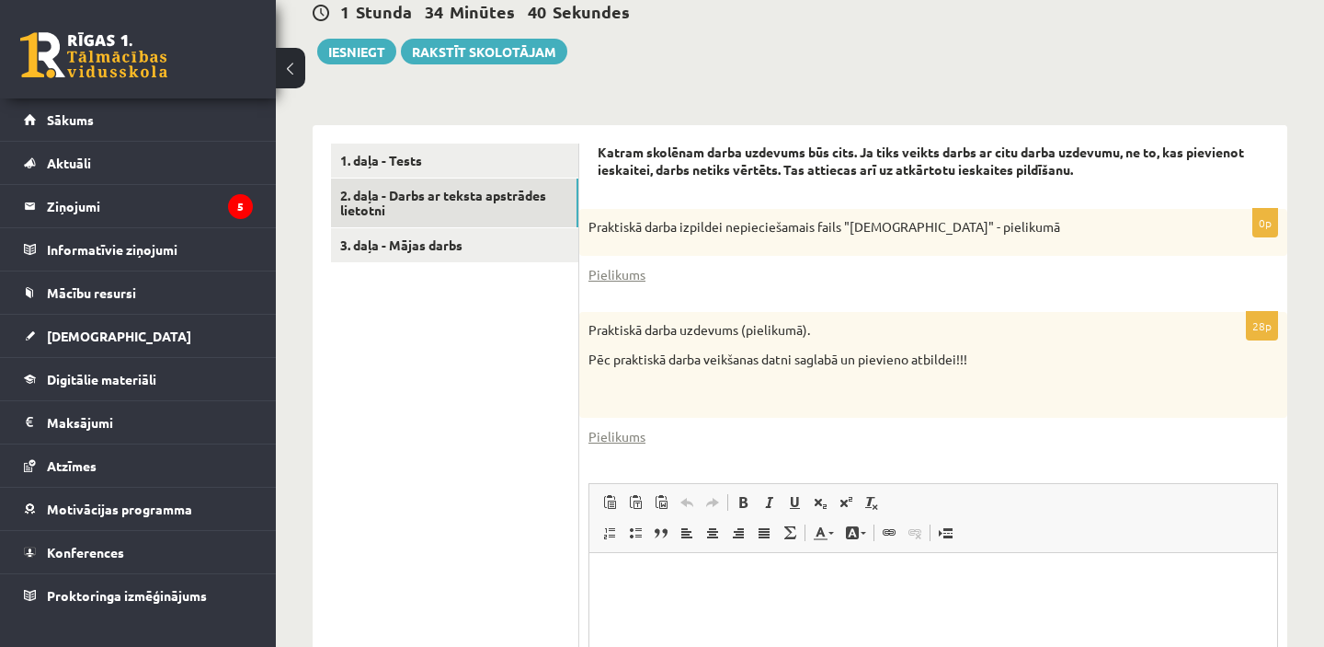
scroll to position [491, 0]
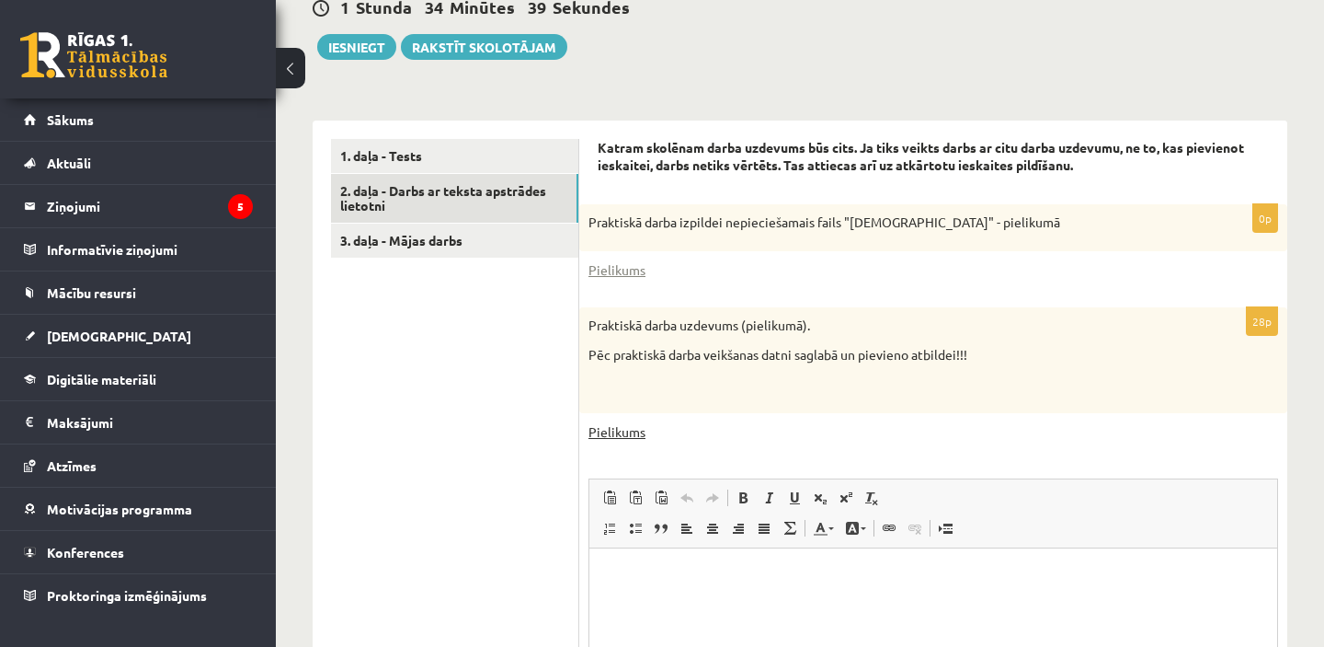
click at [629, 422] on link "Pielikums" at bounding box center [617, 431] width 57 height 19
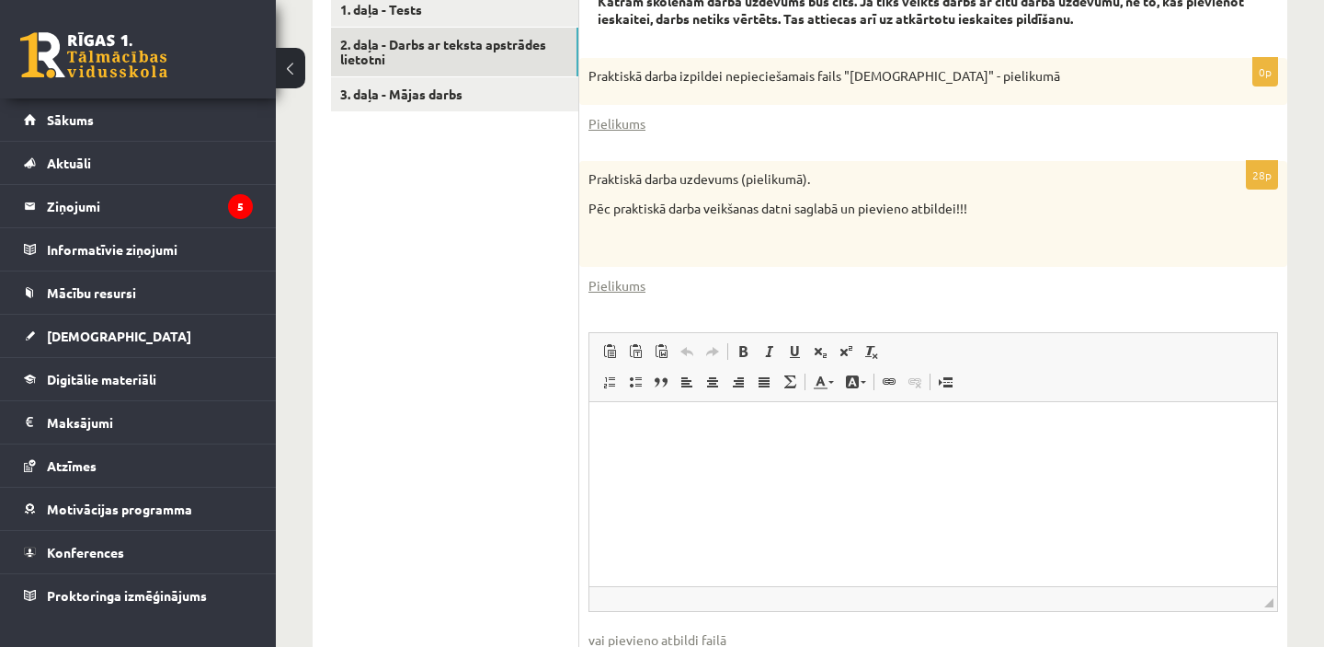
scroll to position [743, 0]
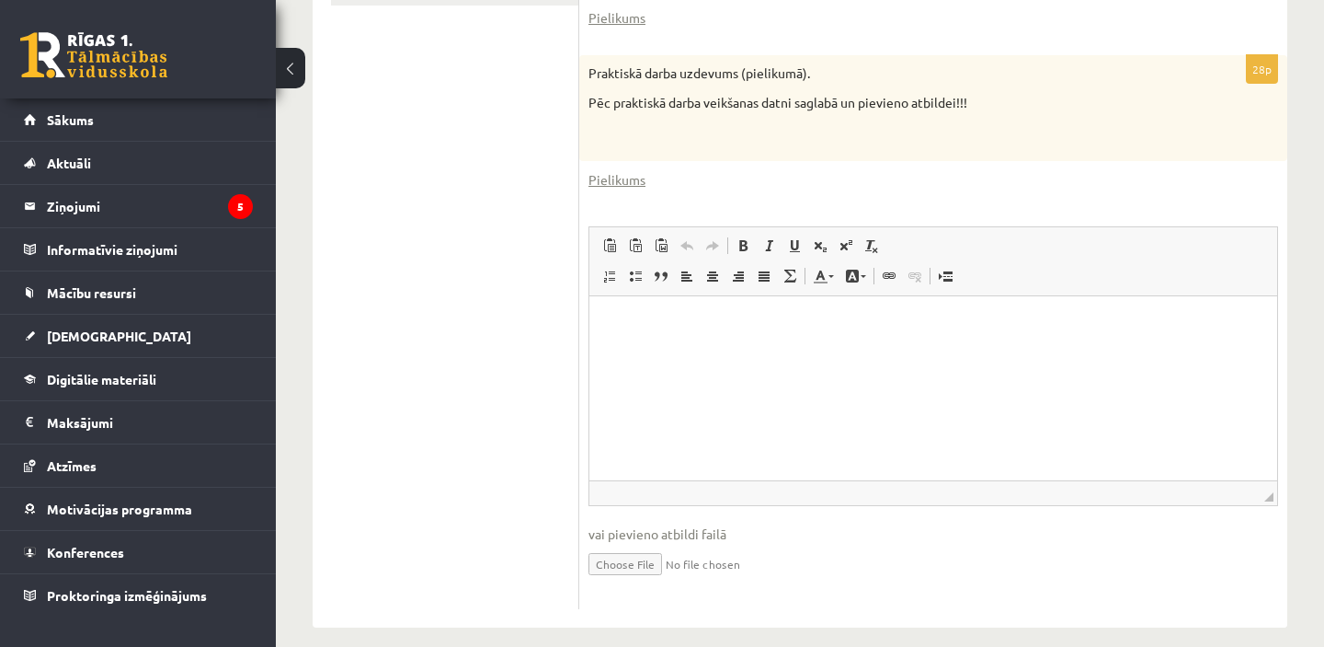
click at [659, 544] on input "file" at bounding box center [934, 563] width 690 height 38
type input "**********"
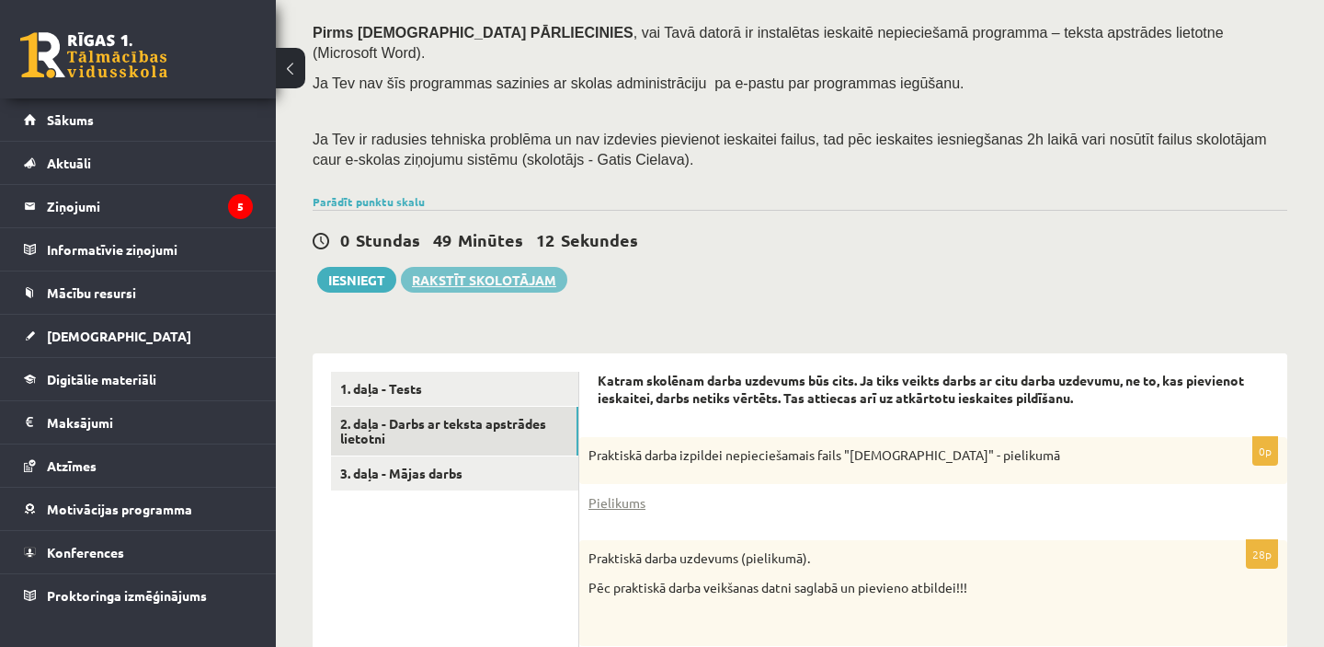
scroll to position [236, 0]
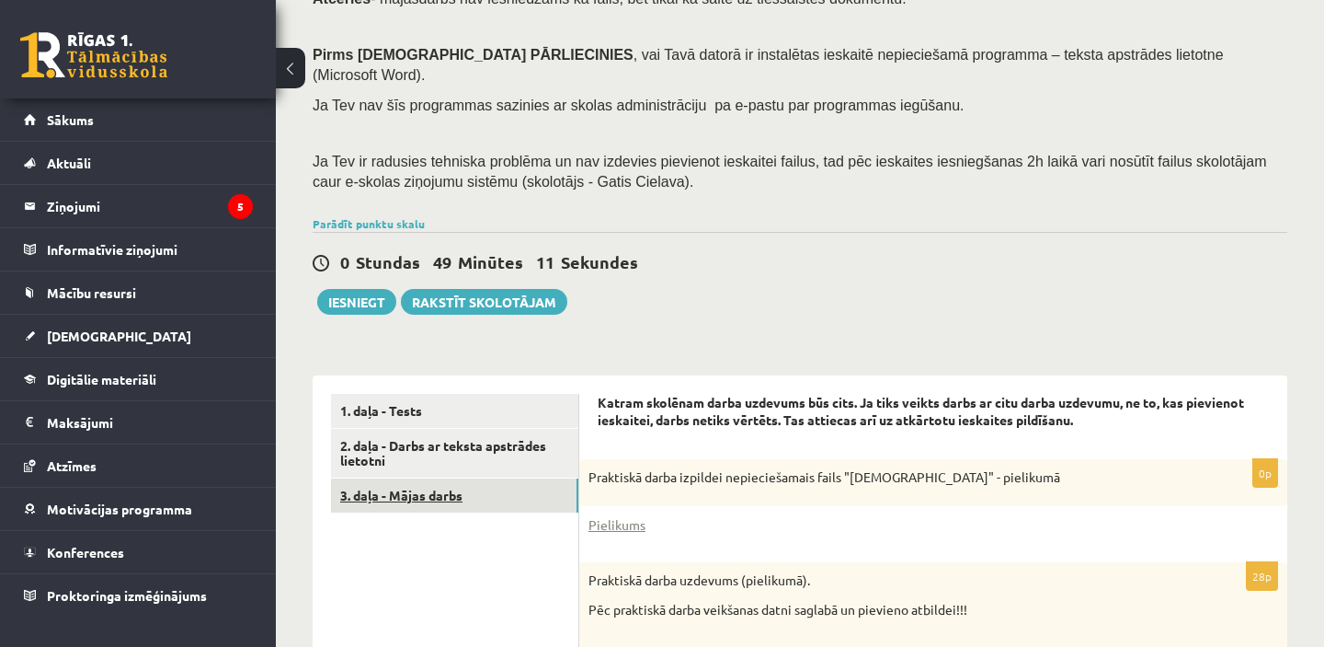
click at [455, 478] on link "3. daļa - Mājas darbs" at bounding box center [454, 495] width 247 height 34
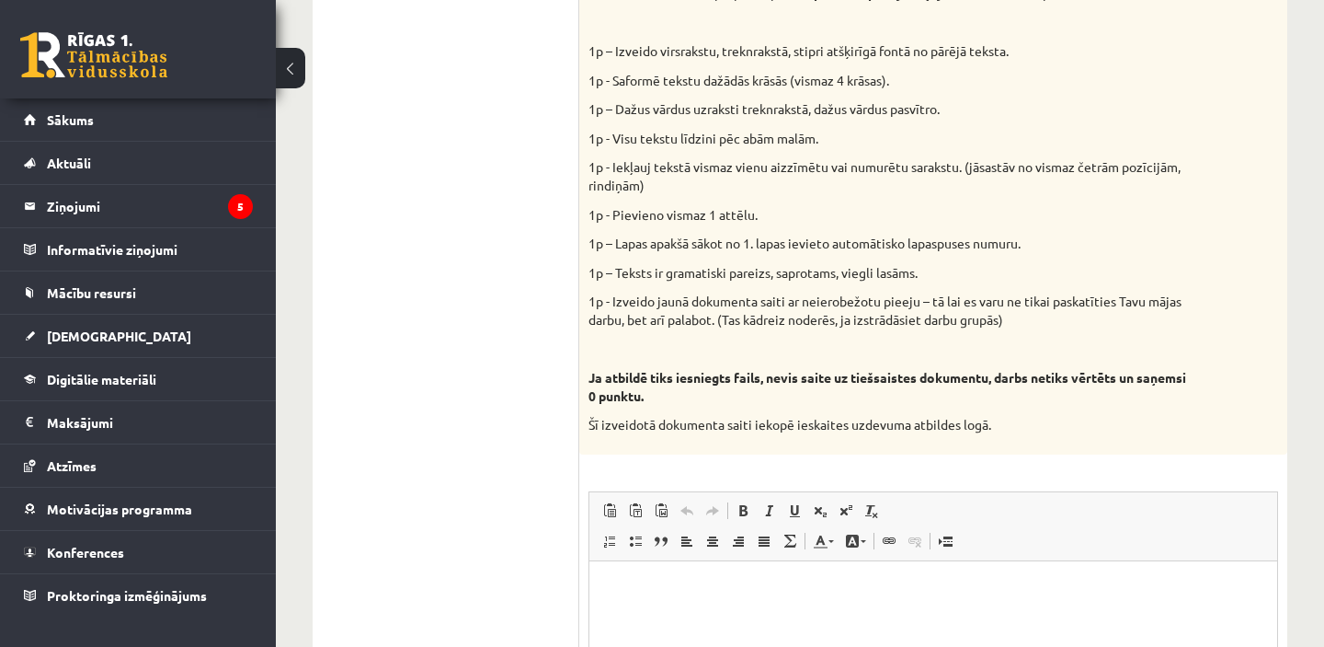
scroll to position [853, 0]
click at [674, 598] on p "Визуальный текстовый редактор, wiswyg-editor-user-answer-47024955694560" at bounding box center [933, 589] width 651 height 19
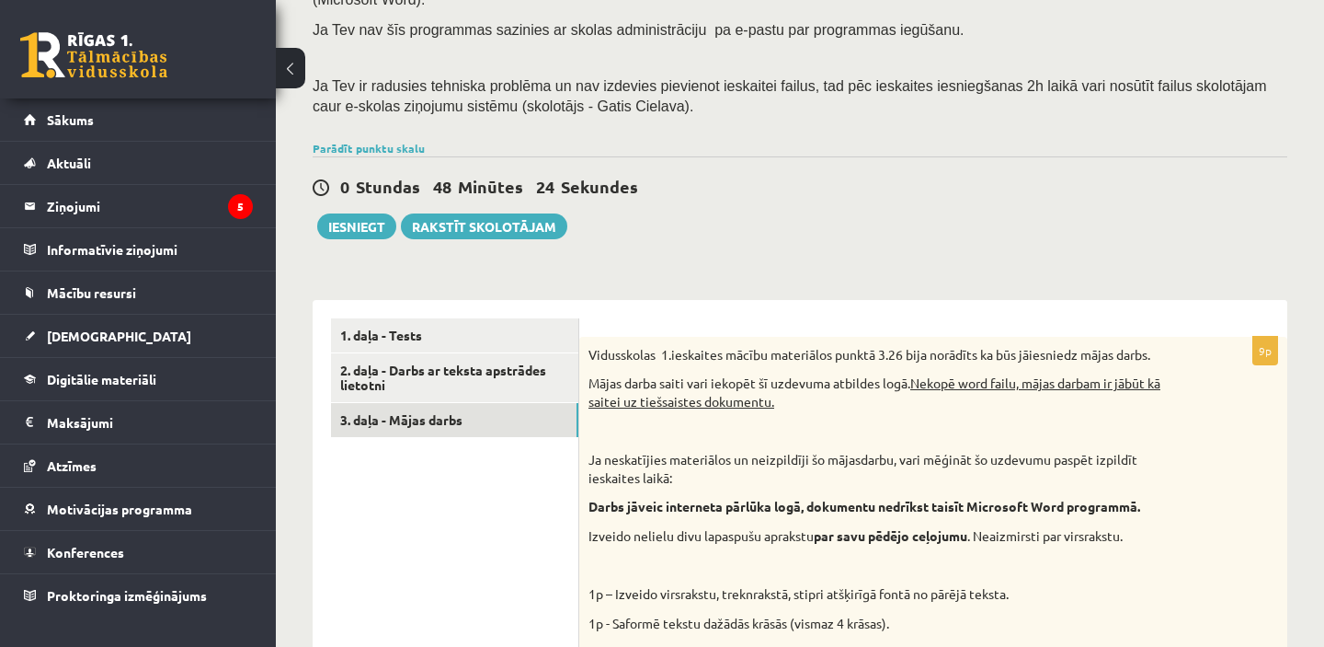
scroll to position [281, 0]
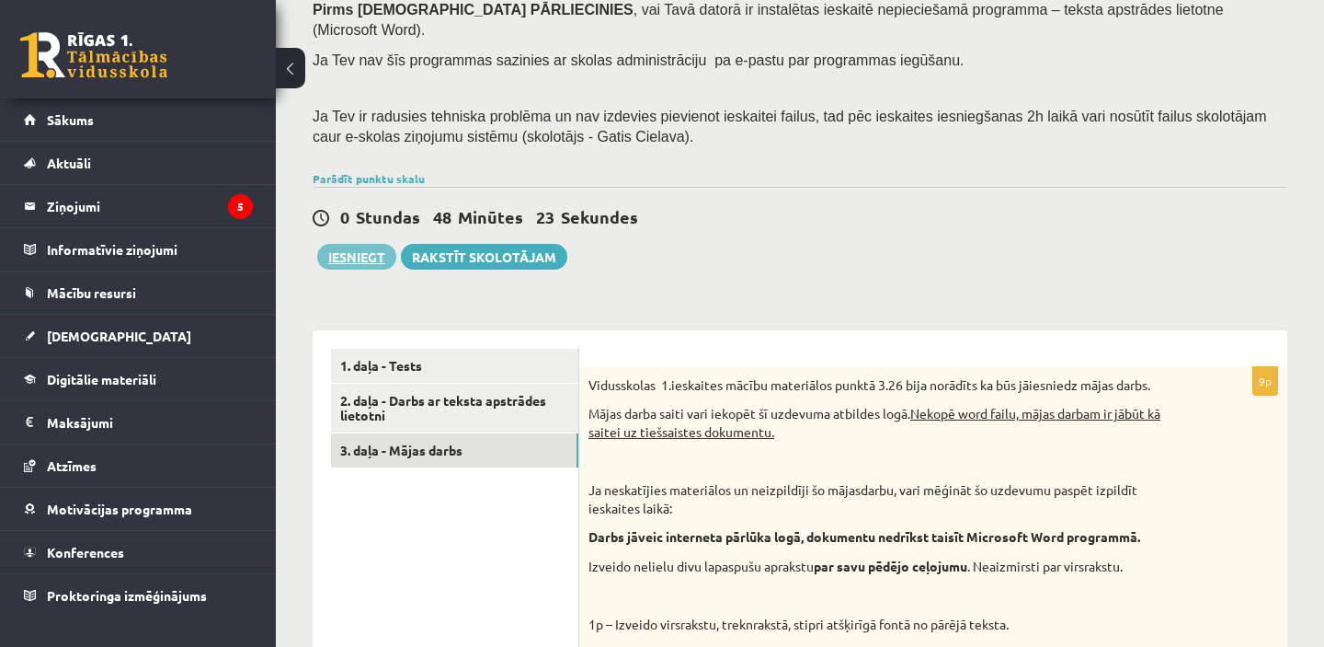
click at [355, 244] on button "Iesniegt" at bounding box center [356, 257] width 79 height 26
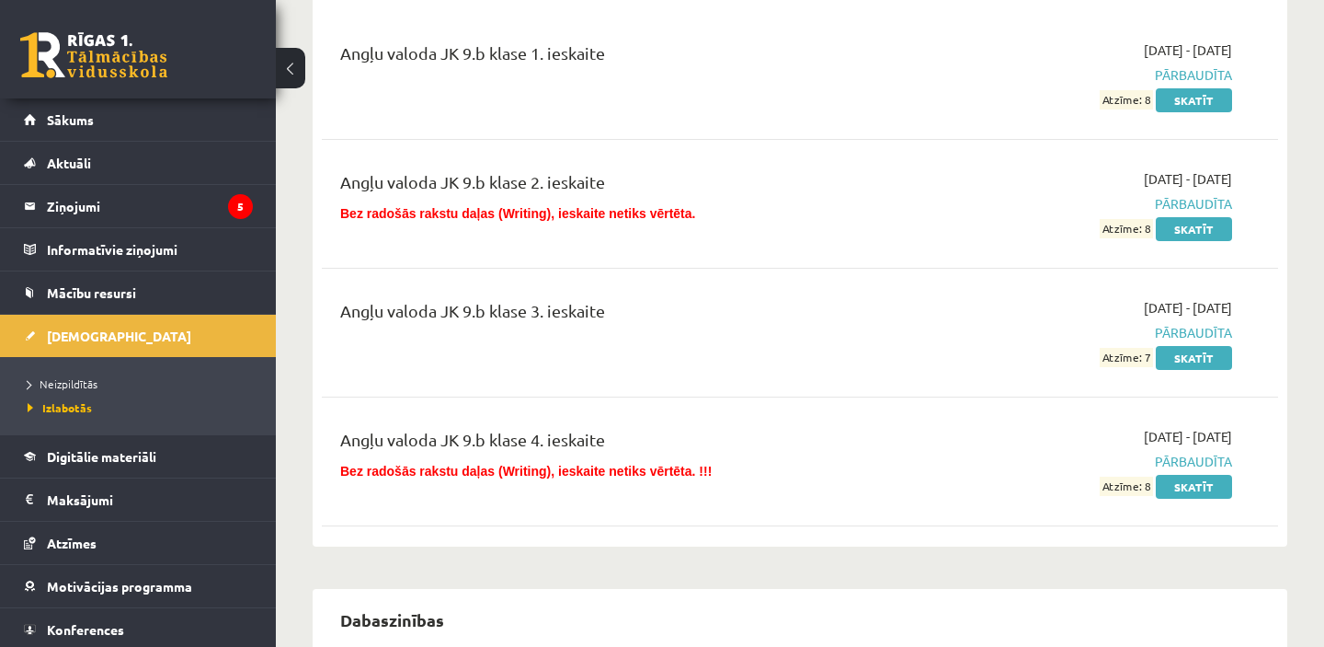
scroll to position [230, 0]
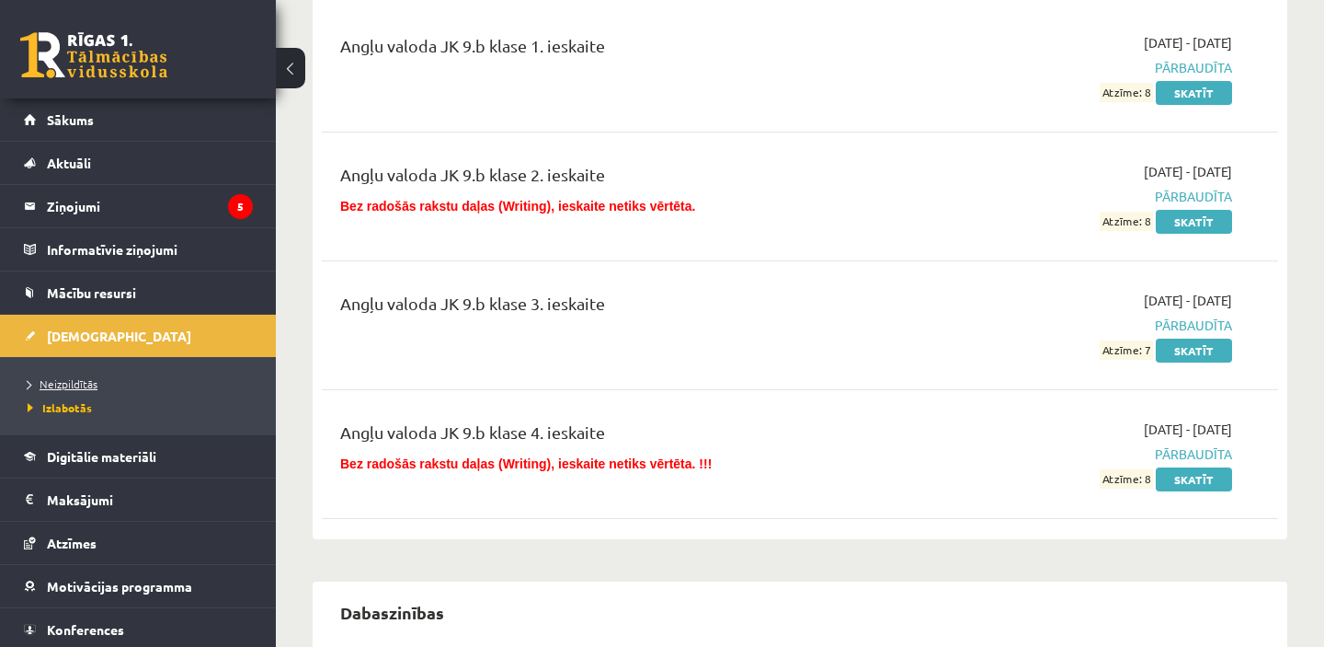
click at [45, 385] on span "Neizpildītās" at bounding box center [63, 383] width 70 height 15
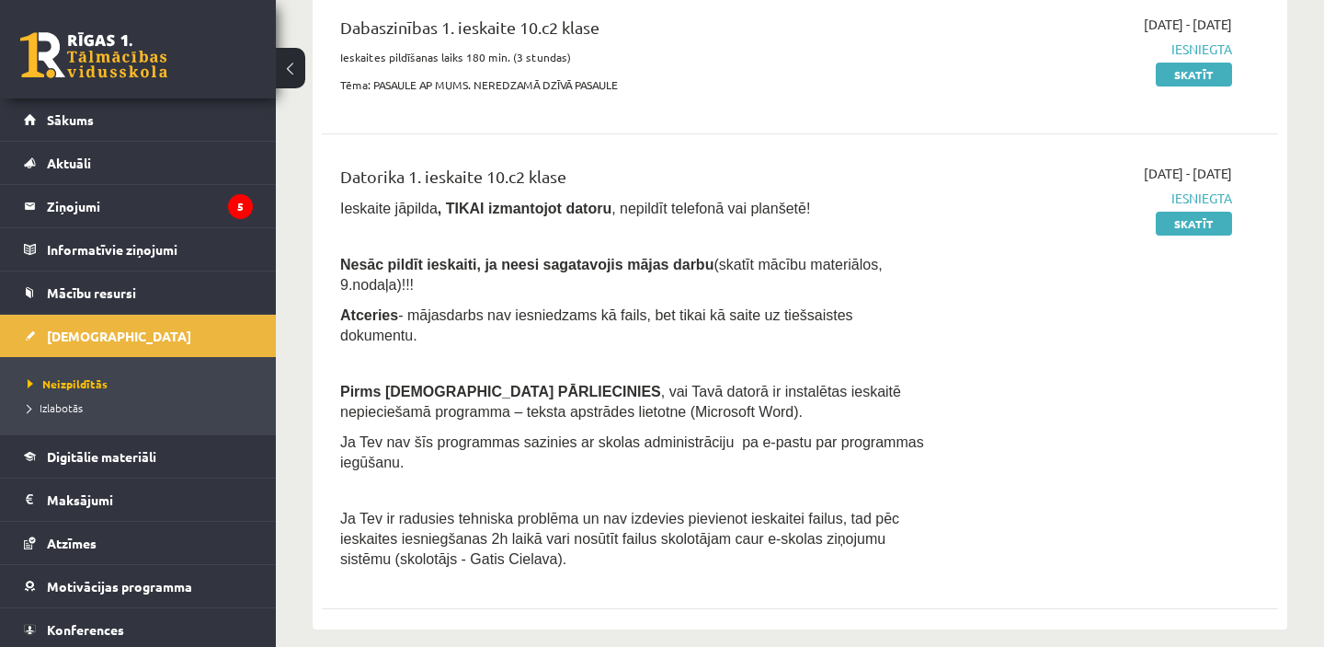
scroll to position [577, 0]
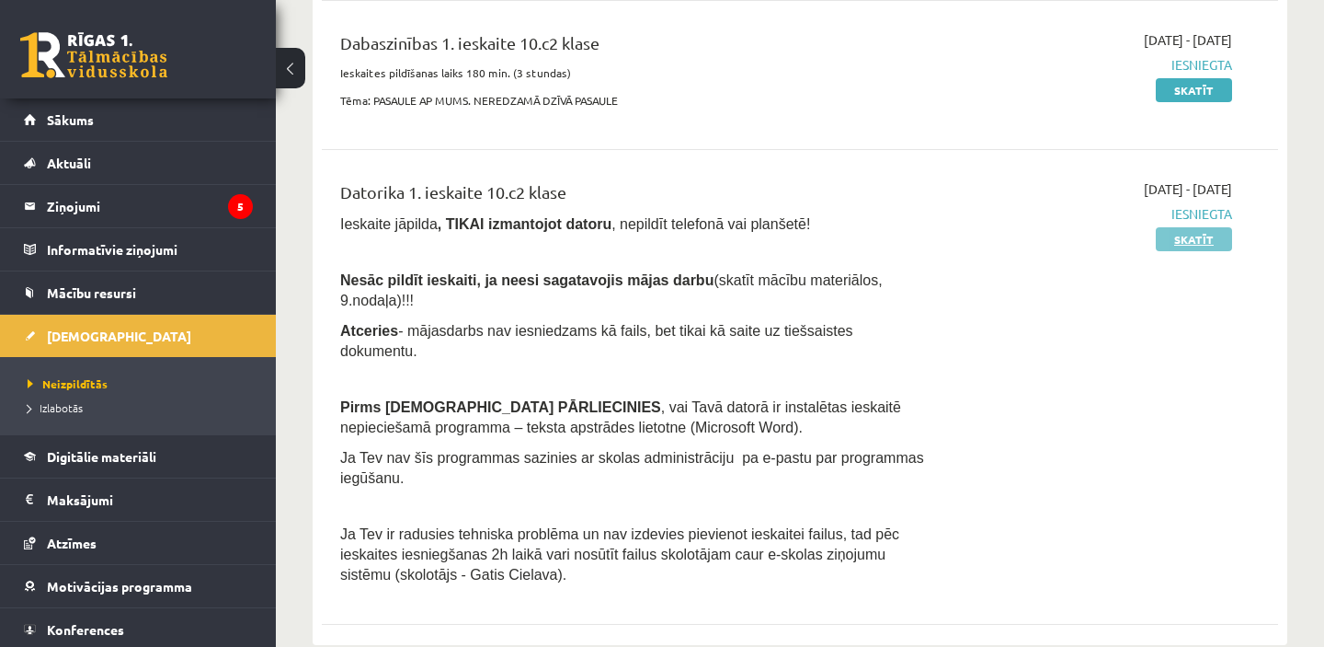
click at [1214, 243] on link "Skatīt" at bounding box center [1194, 239] width 76 height 24
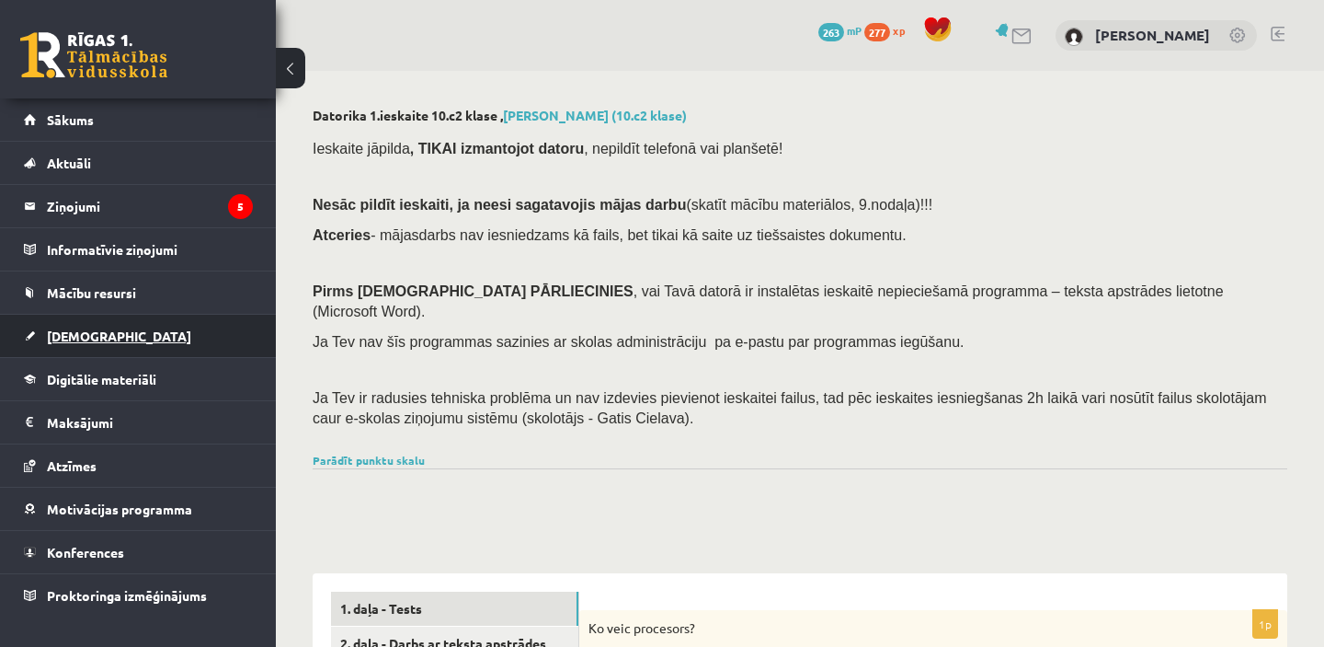
click at [77, 330] on span "[DEMOGRAPHIC_DATA]" at bounding box center [119, 335] width 144 height 17
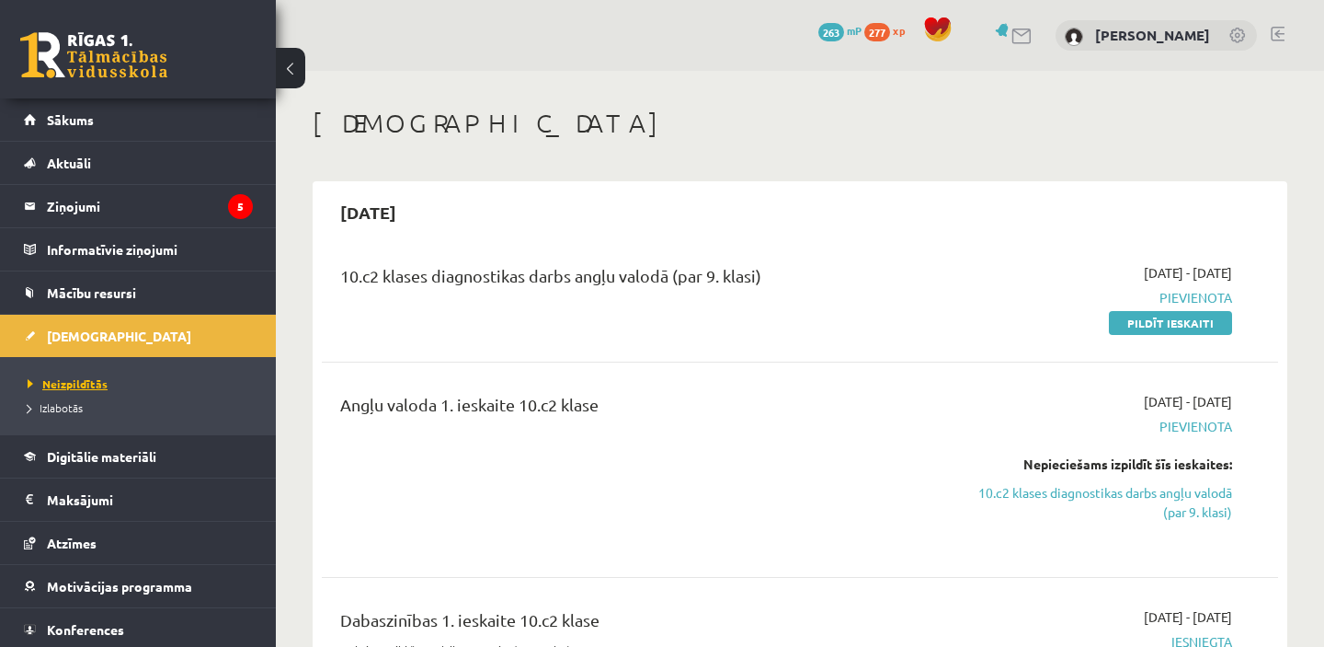
click at [97, 380] on span "Neizpildītās" at bounding box center [68, 383] width 80 height 15
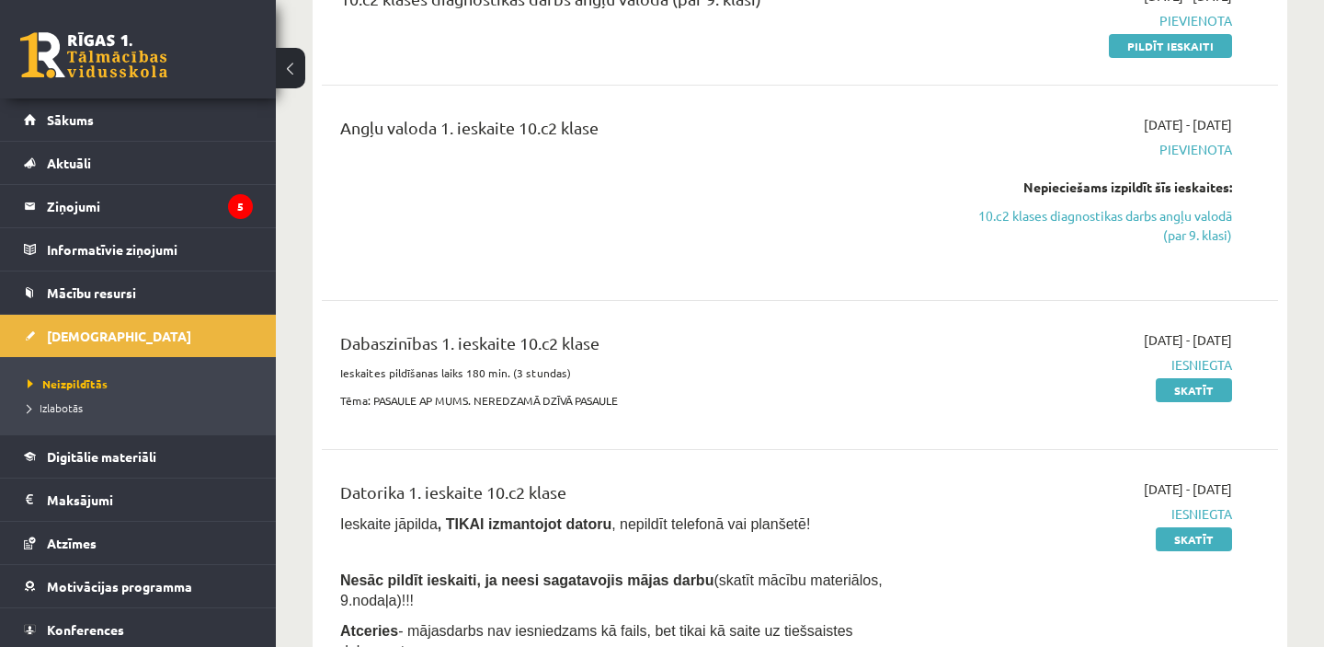
scroll to position [220, 0]
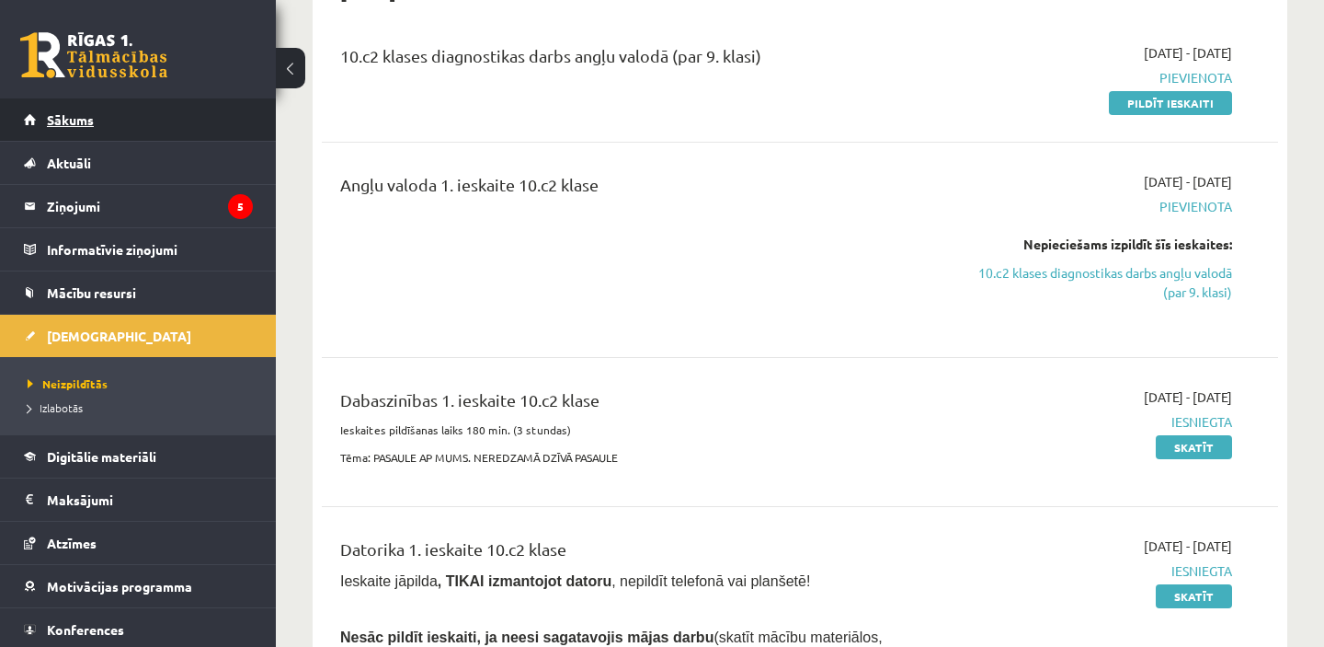
click at [92, 118] on span "Sākums" at bounding box center [70, 119] width 47 height 17
